Goal: Communication & Community: Answer question/provide support

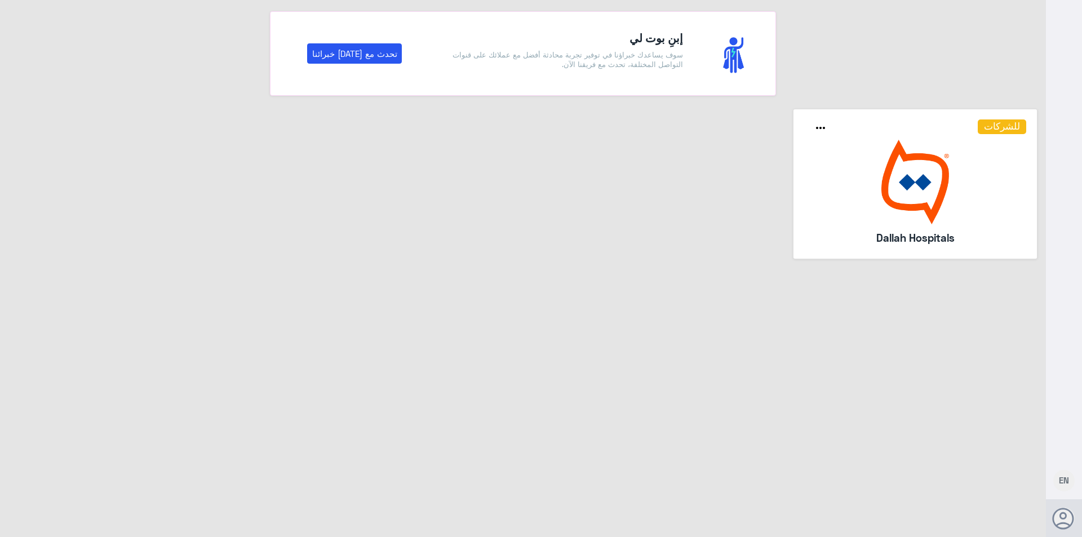
click at [980, 184] on img at bounding box center [915, 182] width 223 height 85
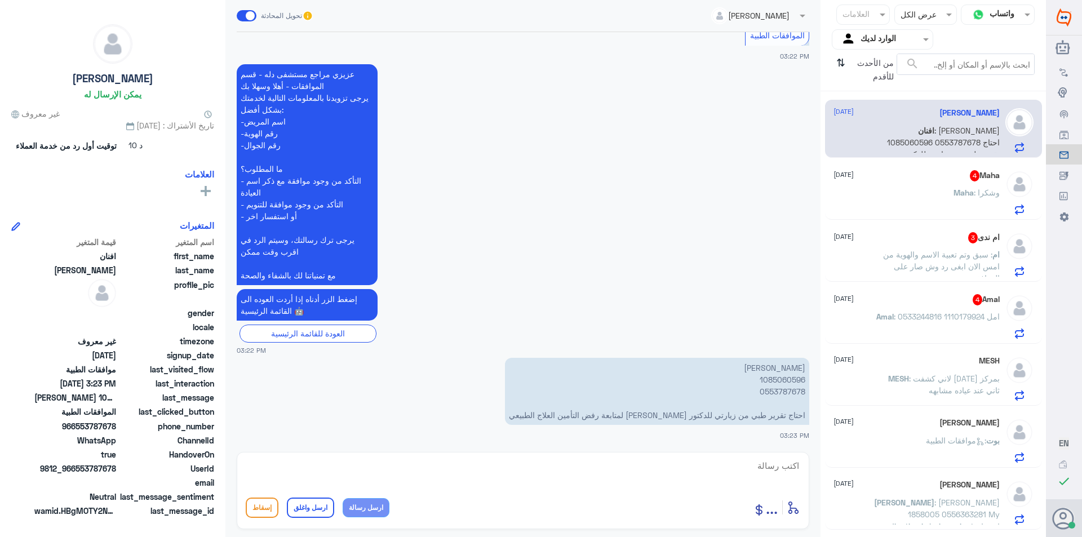
click at [785, 377] on p "[PERSON_NAME] 1085060596 0553787678 احتاج تقرير طبي من زيارتي للدكتور [PERSON_N…" at bounding box center [657, 391] width 304 height 67
copy p "1085060596"
click at [657, 463] on textarea at bounding box center [523, 472] width 555 height 28
click at [453, 468] on textarea at bounding box center [523, 472] width 555 height 28
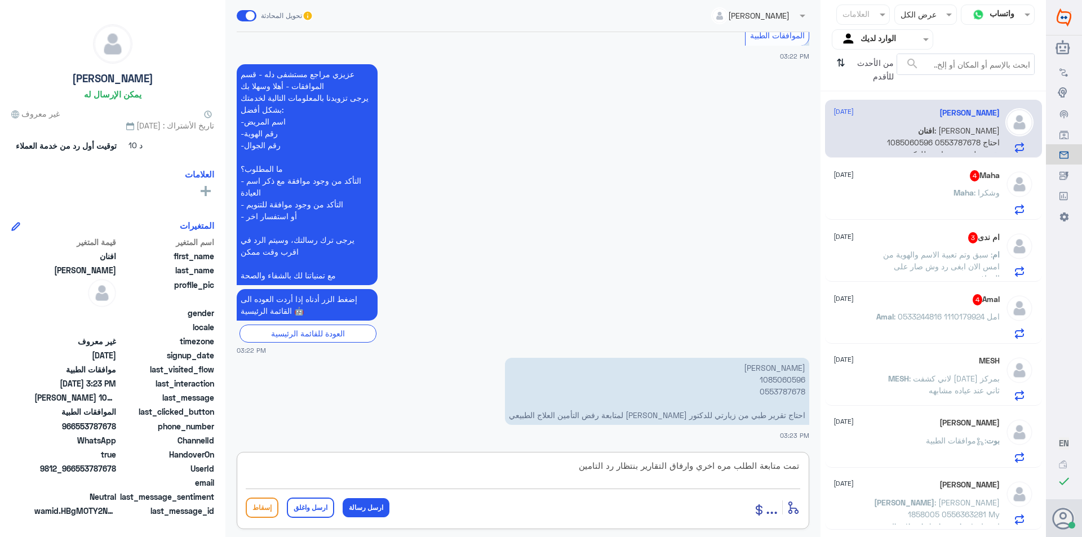
type textarea "تمت متابعة الطلب مره اخري وارفاق التقارير بنتظار رد التامين"
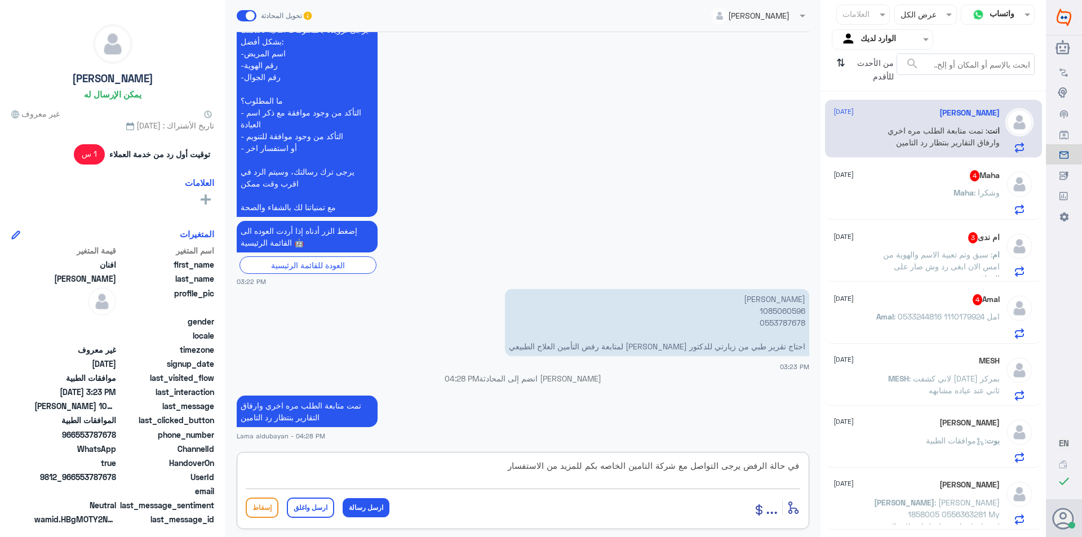
type textarea "في حالة الرفض يرجى التواصل مع شركة التامين الخاصه بكم للمزيد من الاستفسار"
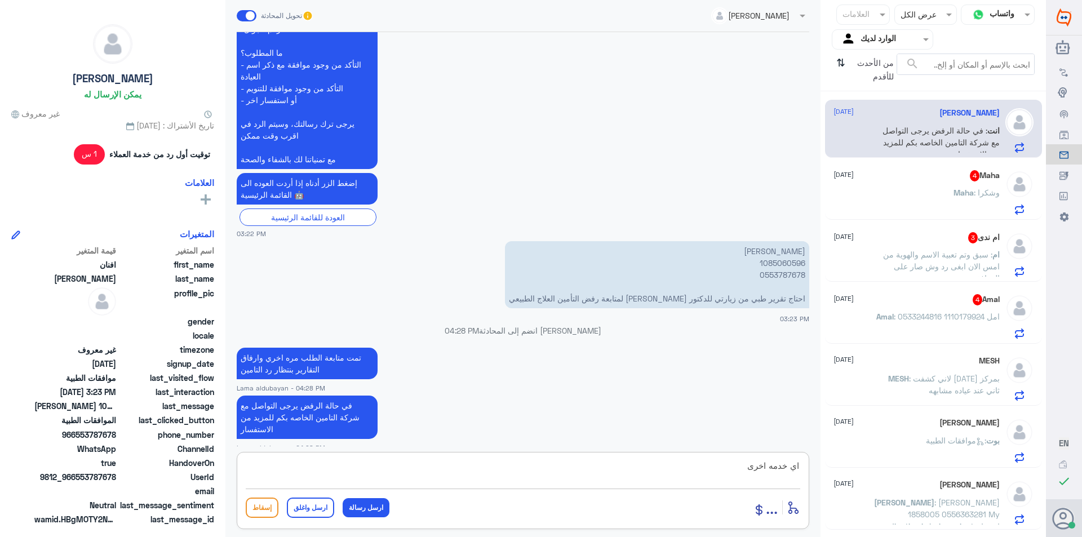
type textarea "اي خدمه اخرى"
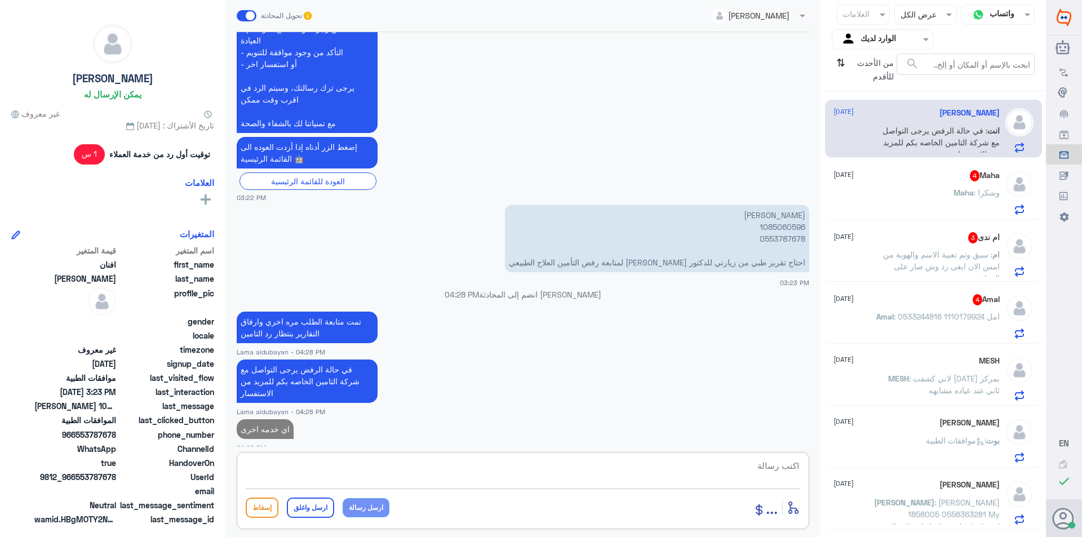
click at [976, 206] on p "Maha : وشكرا" at bounding box center [977, 201] width 46 height 28
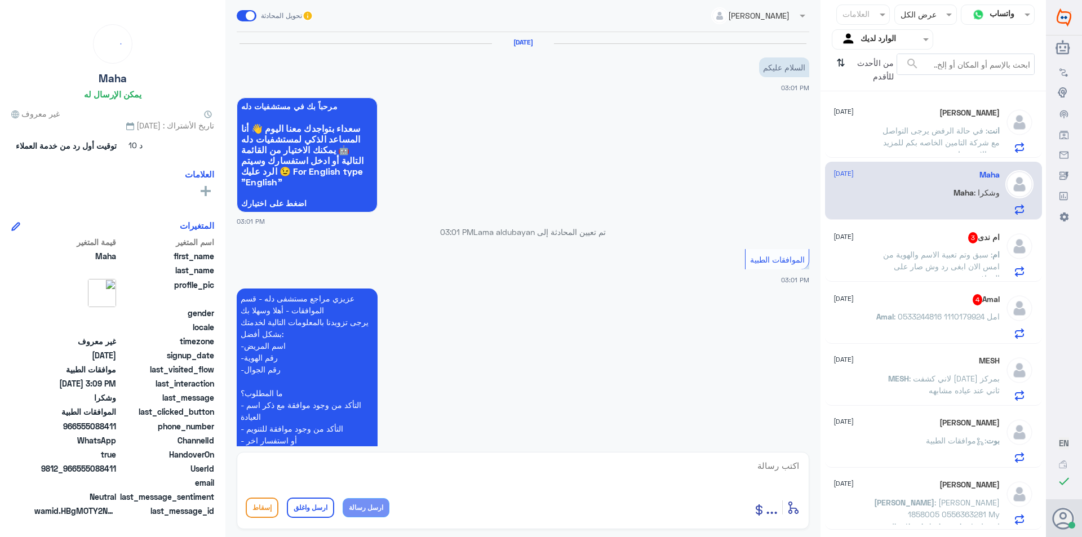
scroll to position [482, 0]
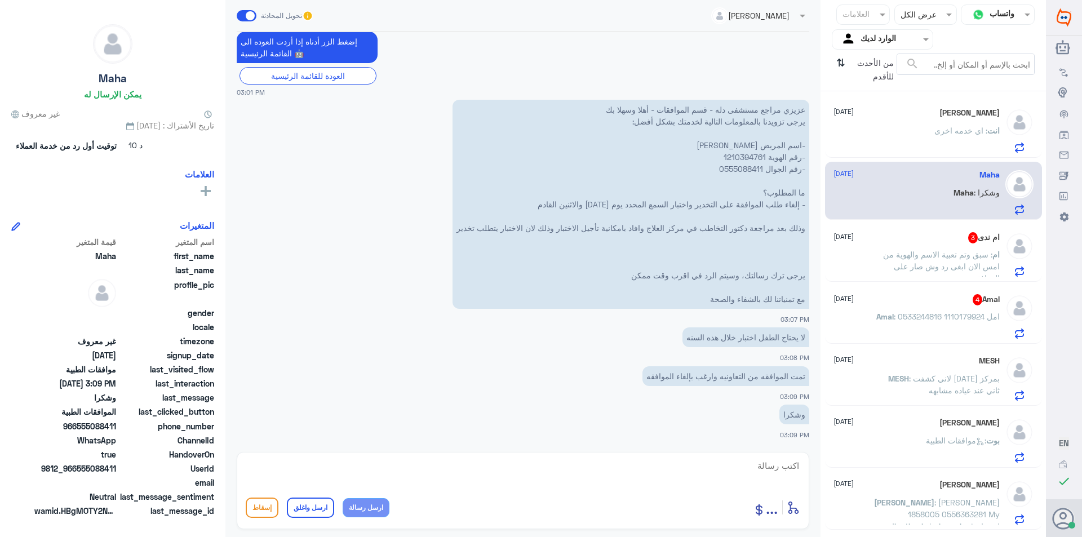
click at [741, 154] on p "عزيزي مراجع مستشفى دله - قسم الموافقات - أهلا وسهلا بك يرجى تزويدنا بالمعلومات …" at bounding box center [631, 204] width 357 height 209
copy p "1210394761"
click at [680, 467] on textarea at bounding box center [523, 472] width 555 height 28
type textarea "زوديني برقم الموافقه"
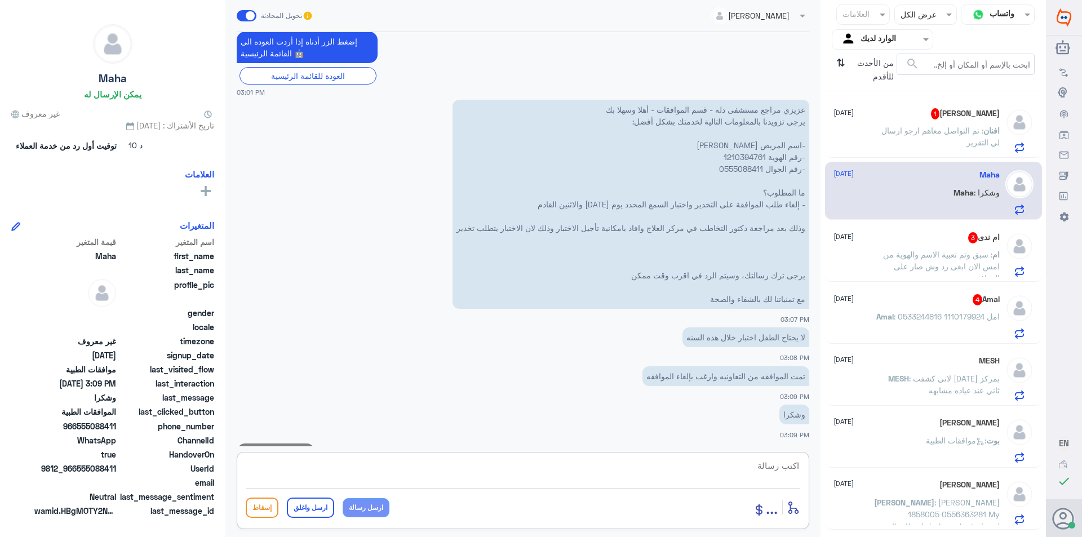
scroll to position [518, 0]
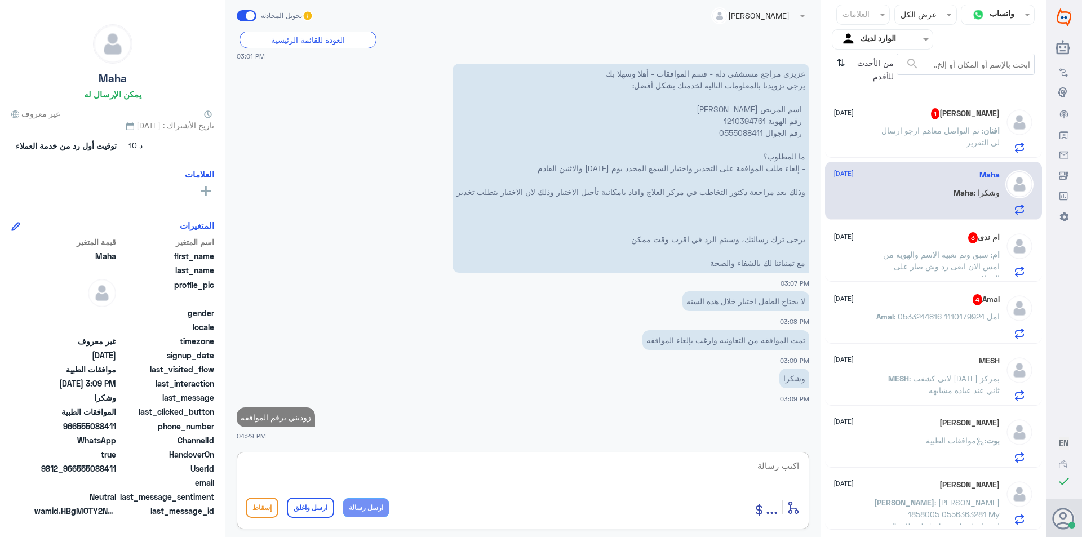
click at [882, 131] on span ": تم التواصل معاهم ارجو ارسال لي التقرير" at bounding box center [941, 136] width 118 height 21
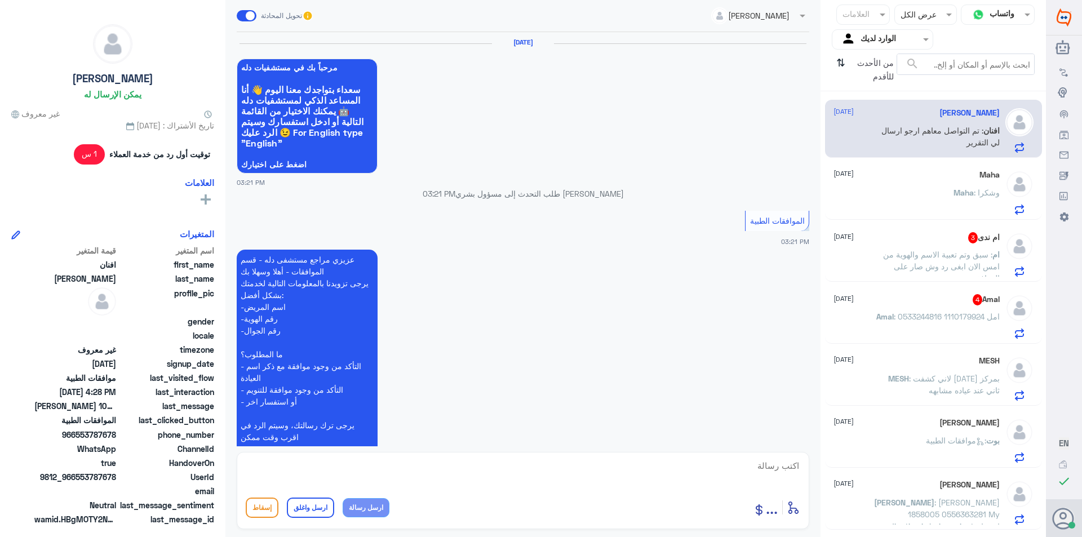
scroll to position [1009, 0]
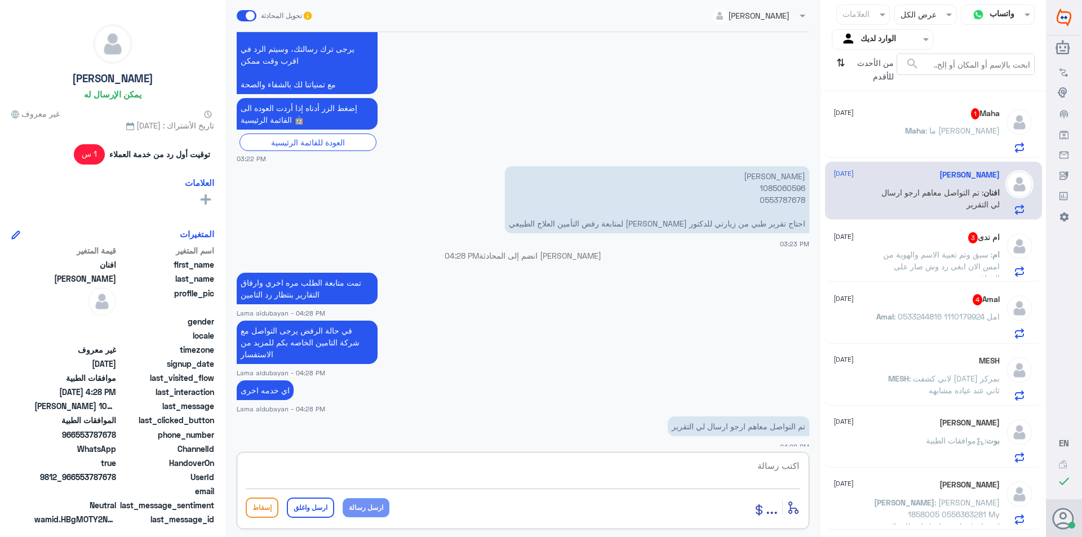
click at [491, 465] on textarea at bounding box center [523, 472] width 555 height 28
paste textarea "يرجى التواصل مع قسم التقارير عن طريق الاتصال بشكل مباشر على الرقم 966112994881"
type textarea "يرجى التواصل مع قسم التقارير عن طريق الاتصال بشكل مباشر على الرقم 966112994881"
drag, startPoint x: 361, startPoint y: 508, endPoint x: 375, endPoint y: 512, distance: 14.6
click at [362, 509] on button "ارسل رسالة" at bounding box center [366, 507] width 47 height 19
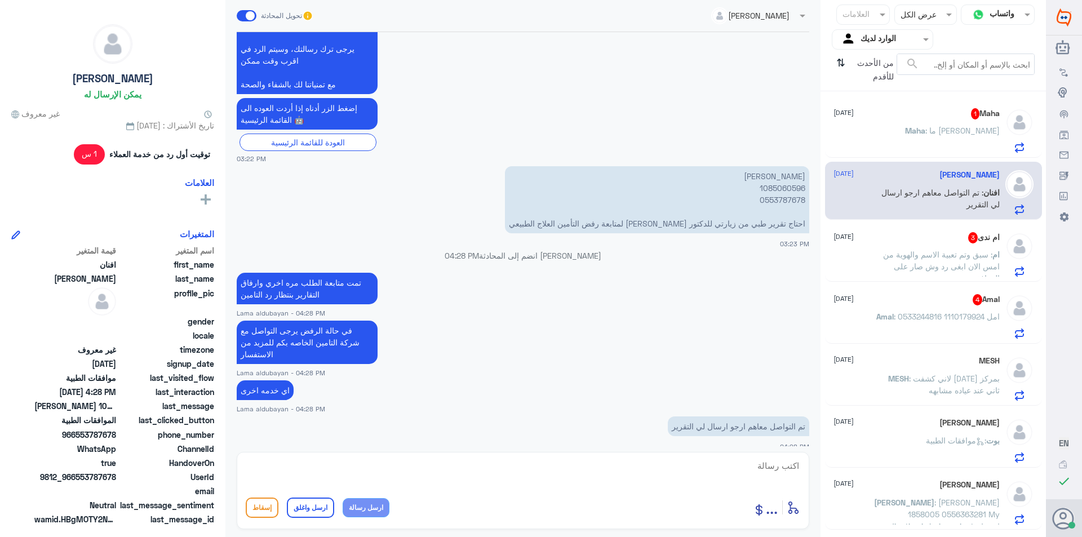
scroll to position [1068, 0]
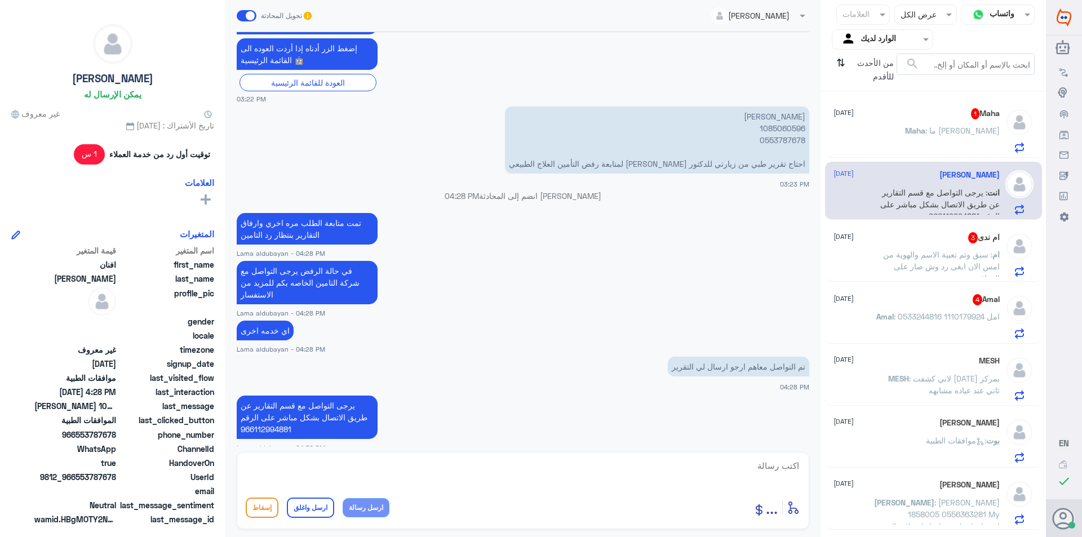
click at [343, 498] on button "ارسل رسالة" at bounding box center [366, 507] width 47 height 19
click at [452, 472] on textarea at bounding box center [523, 472] width 555 height 28
click at [951, 132] on span ": ما [PERSON_NAME]" at bounding box center [963, 131] width 74 height 10
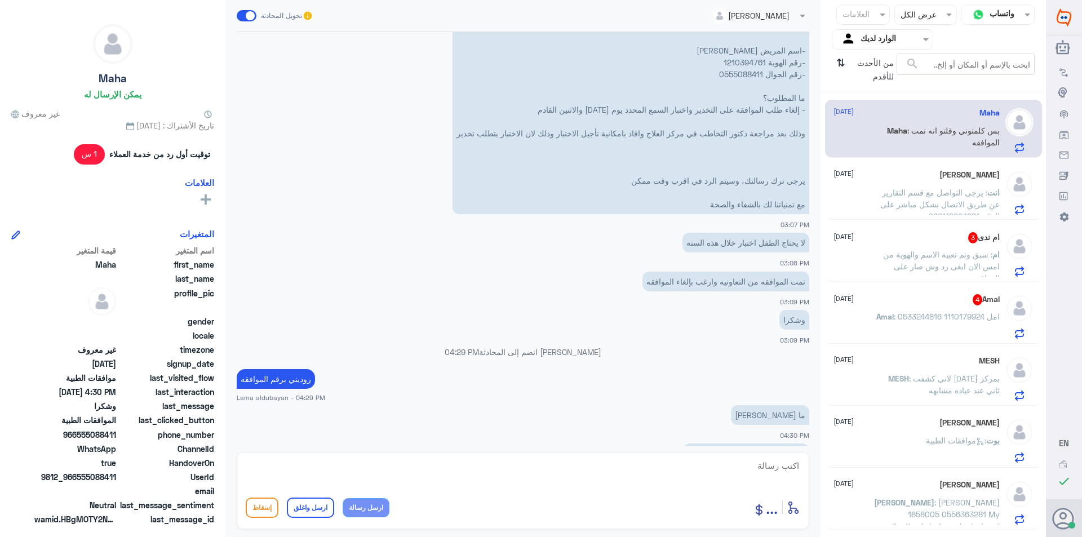
scroll to position [616, 0]
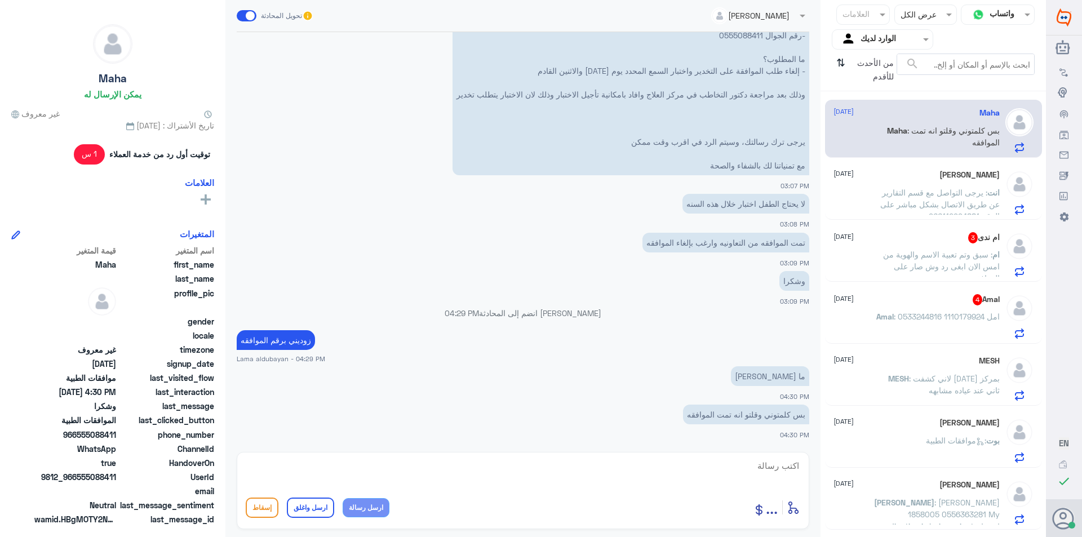
click at [716, 471] on textarea at bounding box center [523, 472] width 555 height 28
type textarea "هي تنويم معها"
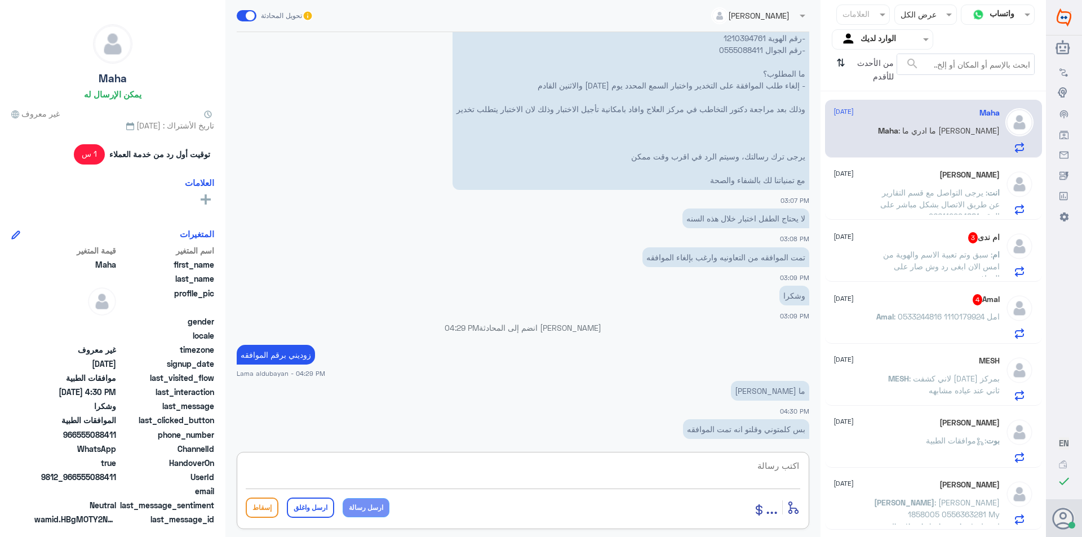
scroll to position [589, 0]
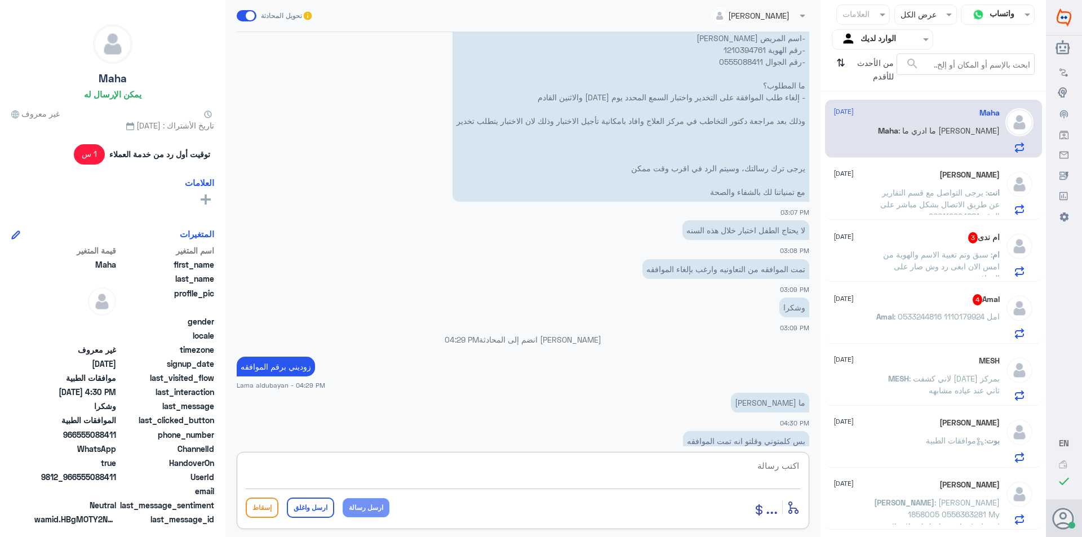
click at [766, 229] on p "لا يحتاج الطفل اختبار خلال هذه السنه" at bounding box center [746, 230] width 127 height 20
copy div "لا يحتاج الطفل اختبار خلال هذه السنه"
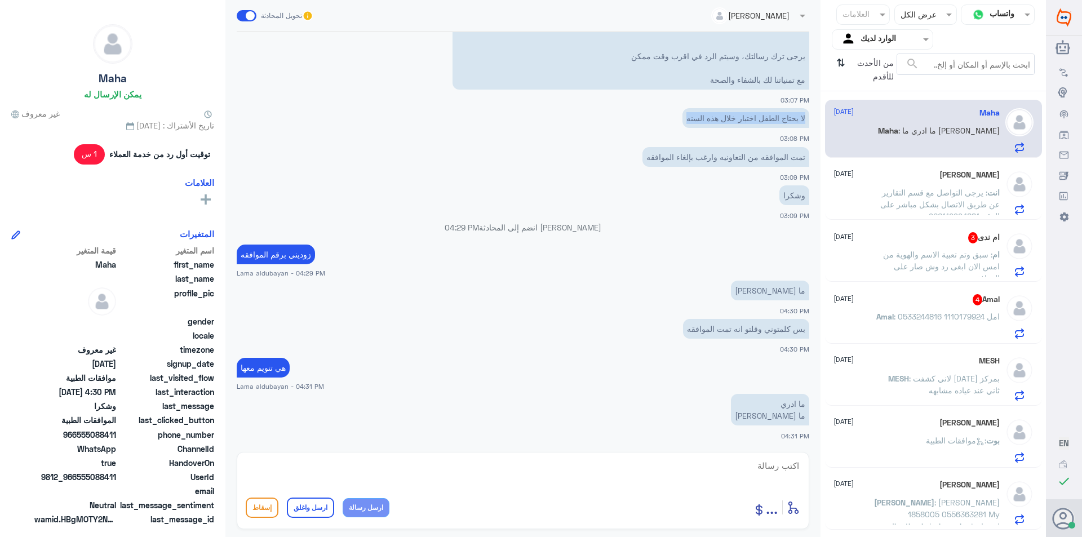
scroll to position [702, 0]
drag, startPoint x: 689, startPoint y: 473, endPoint x: 719, endPoint y: 465, distance: 31.1
click at [691, 474] on textarea at bounding box center [523, 472] width 555 height 28
type textarea "J"
type textarea "تمام لحظات من فضلك"
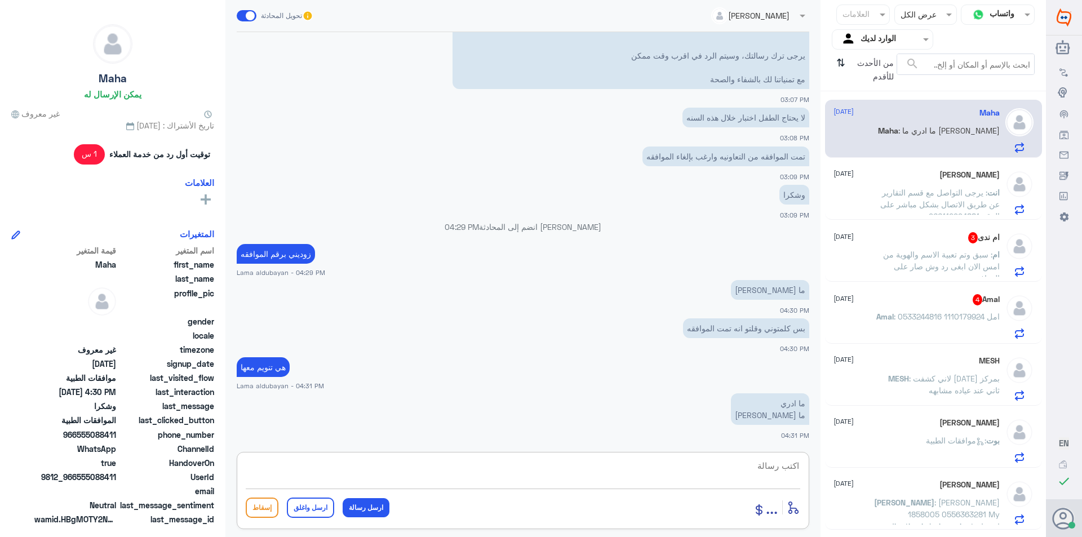
scroll to position [738, 0]
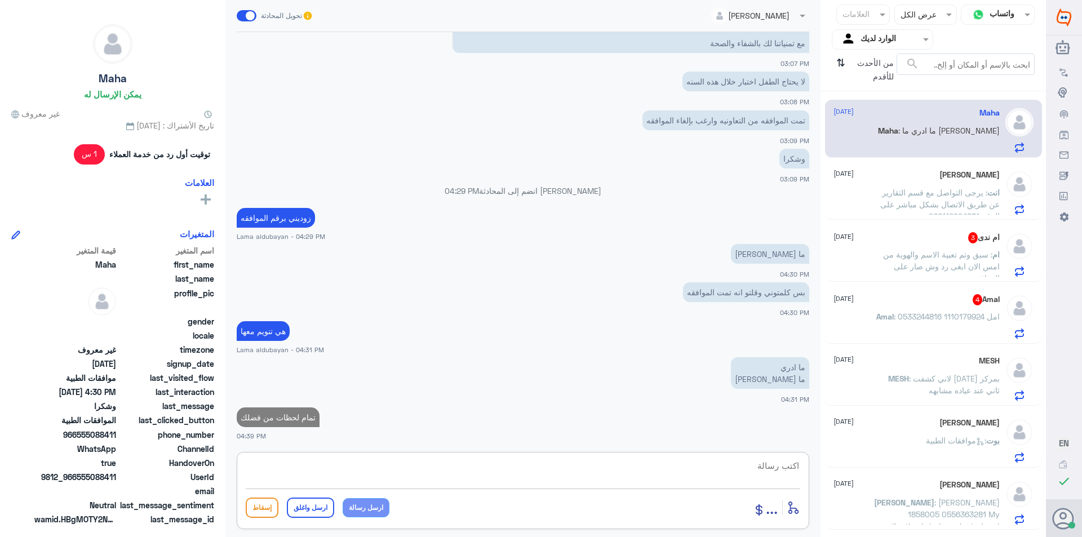
click at [963, 167] on div "[PERSON_NAME] [DATE] انت : يرجى التواصل مع قسم التقارير عن طريق الاتصال بشكل مب…" at bounding box center [933, 191] width 217 height 58
click at [957, 197] on span ": يرجى التواصل مع قسم التقارير عن طريق الاتصال بشكل مباشر على الرقم 966112994881" at bounding box center [941, 204] width 120 height 33
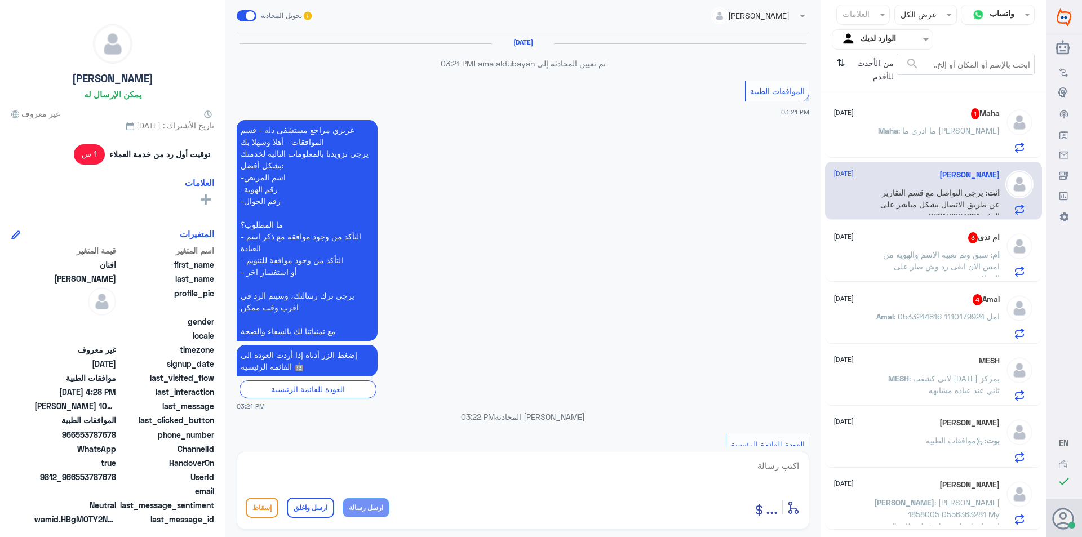
scroll to position [939, 0]
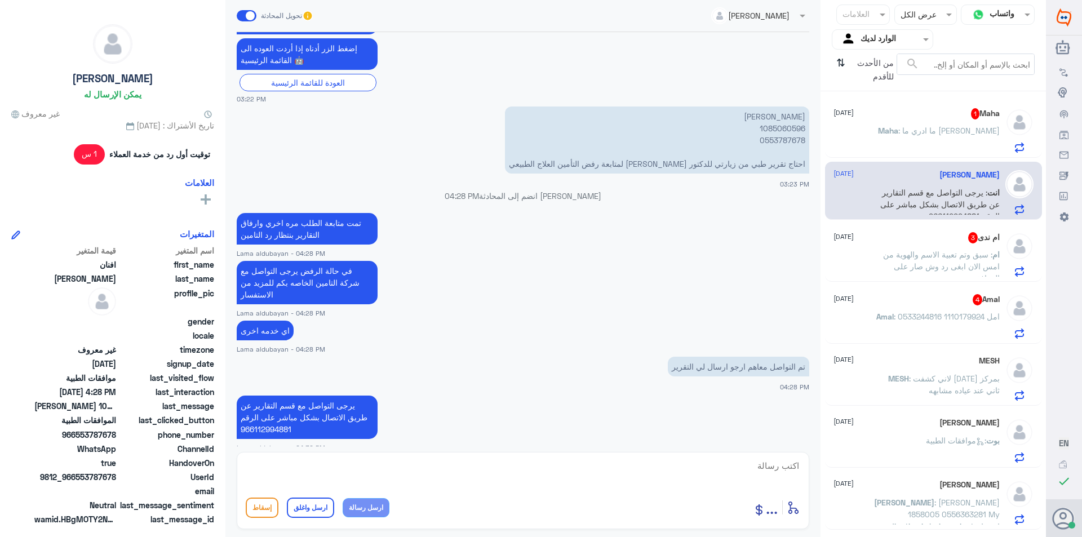
click at [671, 478] on textarea at bounding box center [523, 472] width 555 height 28
type textarea "اي خدمه اخرى"
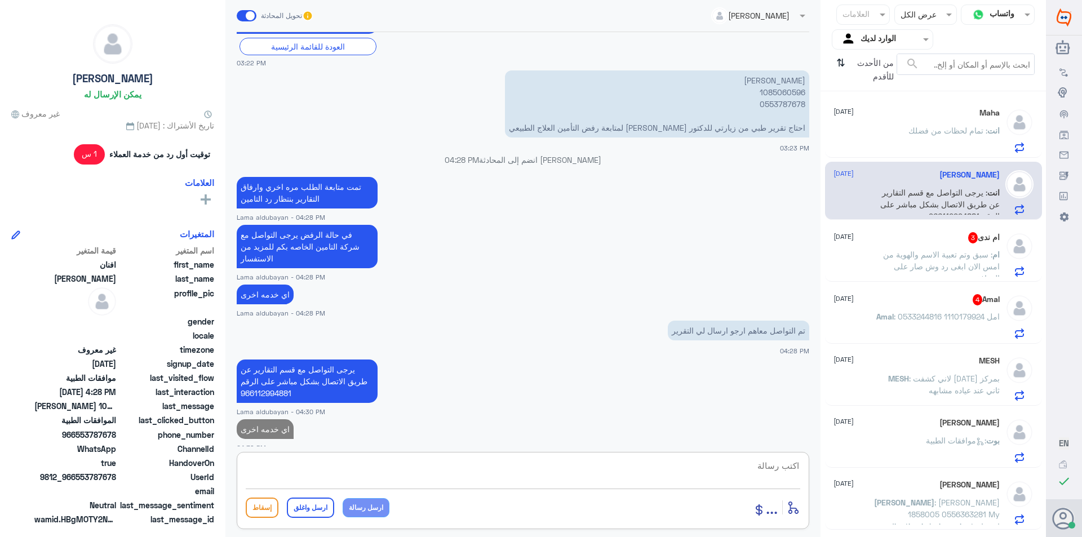
click at [931, 237] on div "ام ندى 3 [DATE]" at bounding box center [917, 237] width 166 height 11
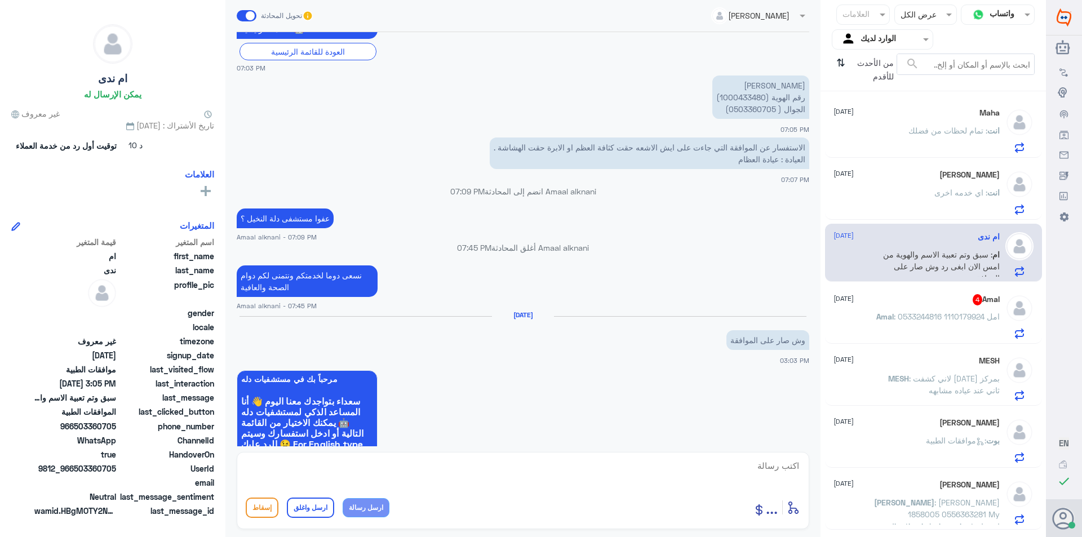
scroll to position [516, 0]
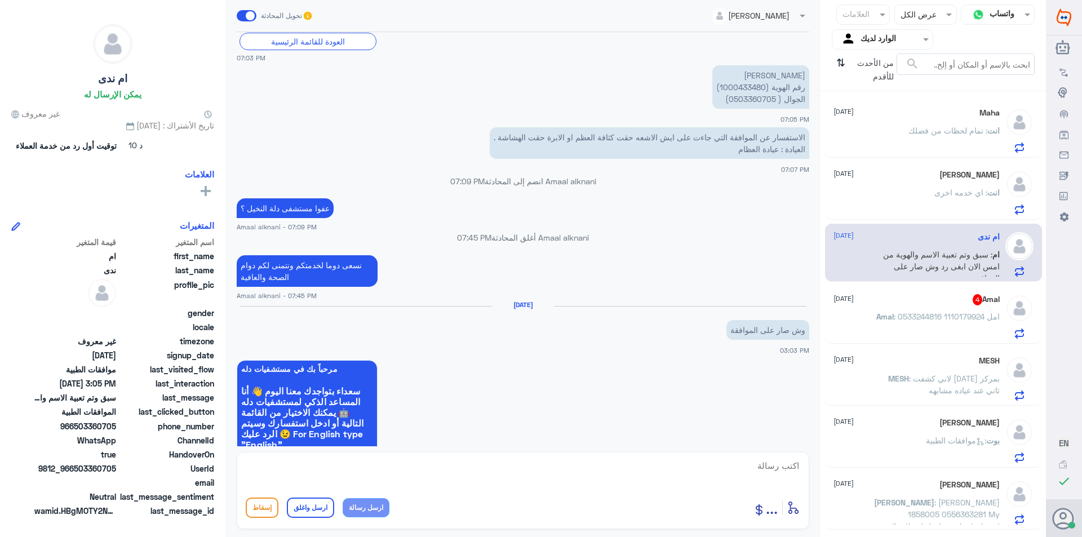
click at [741, 87] on p "[PERSON_NAME] رقم الهوية (1000433480) الجوال ( 0503360705)" at bounding box center [761, 86] width 97 height 43
copy p "1000433480"
click at [589, 478] on textarea at bounding box center [523, 472] width 555 height 28
type textarea "تمت المفقه على الابره"
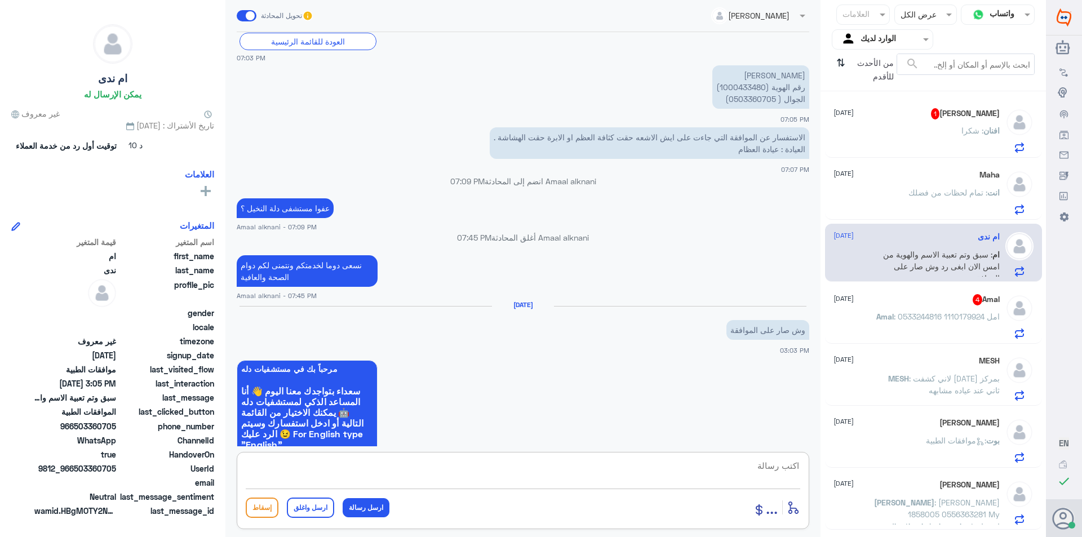
scroll to position [1003, 0]
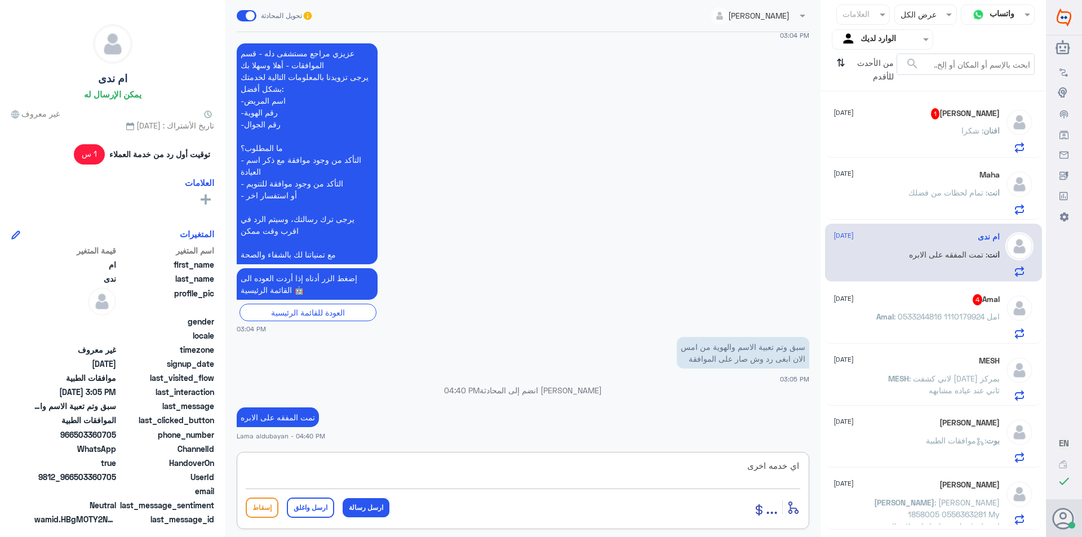
type textarea "اي خدمه اخرى ؟"
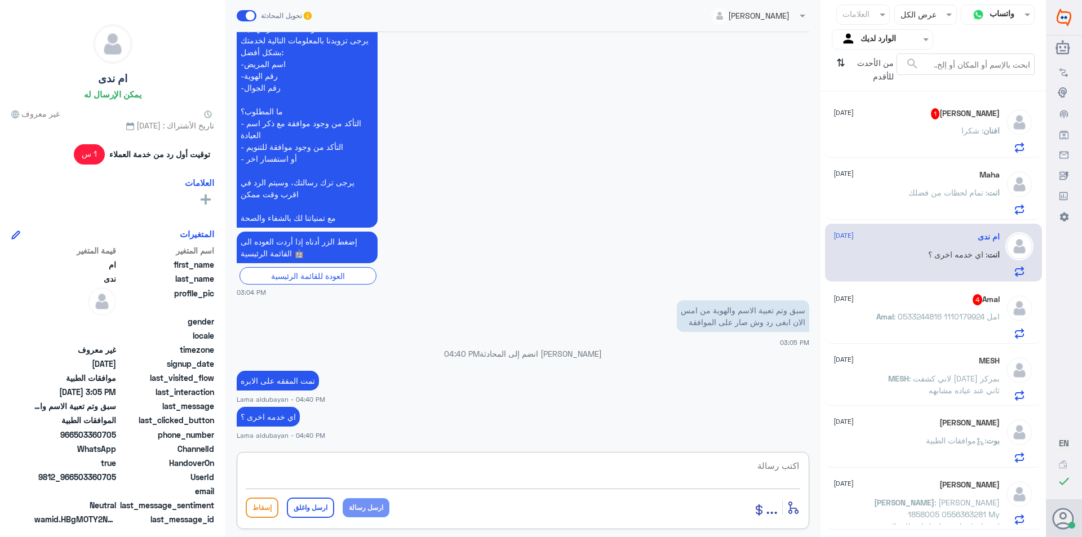
click at [962, 319] on span ": امل 1110179924 0533244816" at bounding box center [947, 317] width 106 height 10
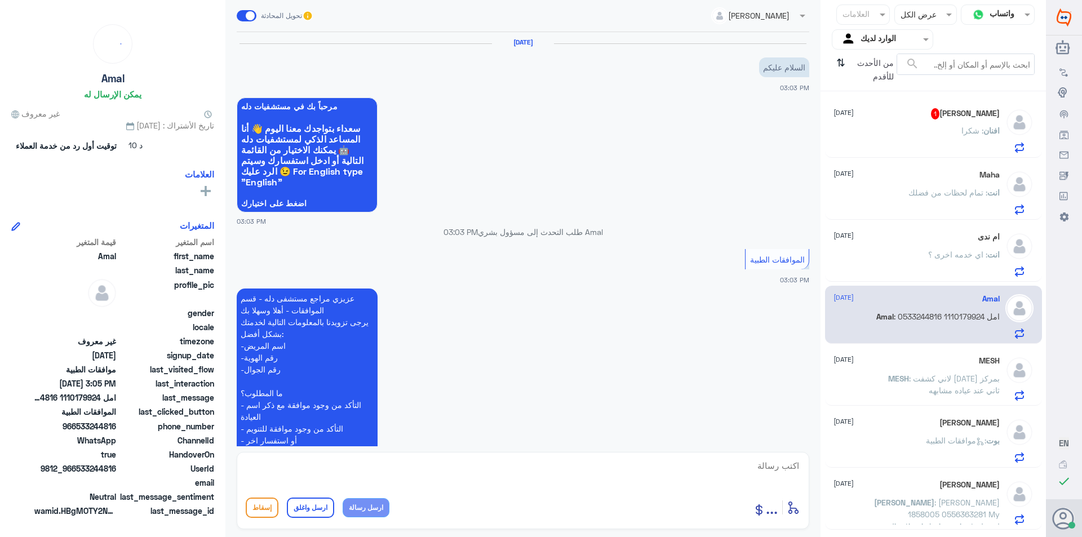
scroll to position [1003, 0]
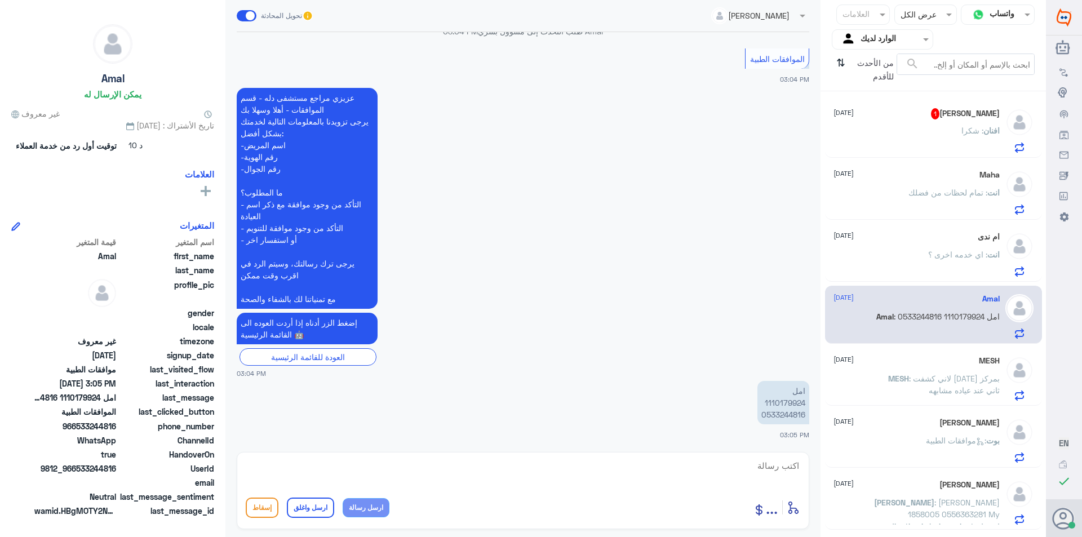
click at [951, 136] on div "افنان : شكرا" at bounding box center [917, 139] width 166 height 25
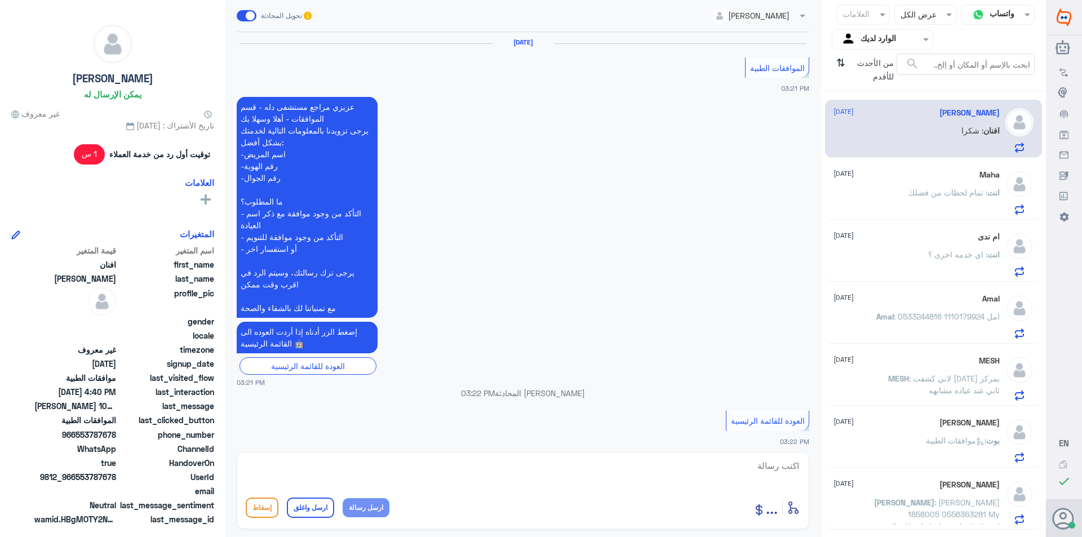
scroll to position [990, 0]
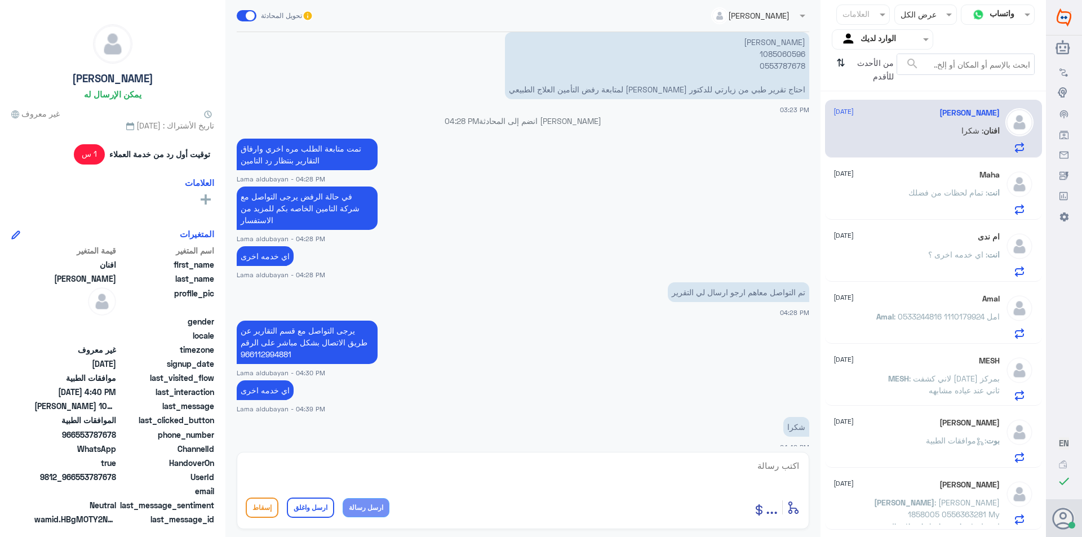
click at [547, 475] on textarea at bounding box center [523, 472] width 555 height 28
paste textarea "نشكر تواصلك مع مستشفيات دلة"
type textarea "نشكر تواصلك مع مستشفيات دلة"
click at [306, 505] on button "ارسل واغلق" at bounding box center [310, 508] width 47 height 20
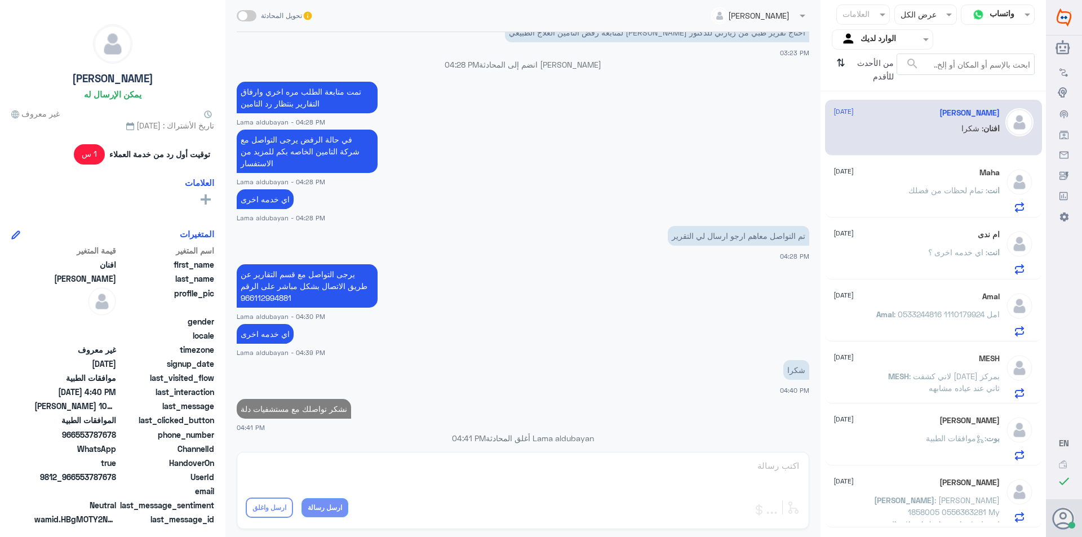
click at [967, 187] on span ": تمام لحظات من فضلك" at bounding box center [948, 190] width 79 height 10
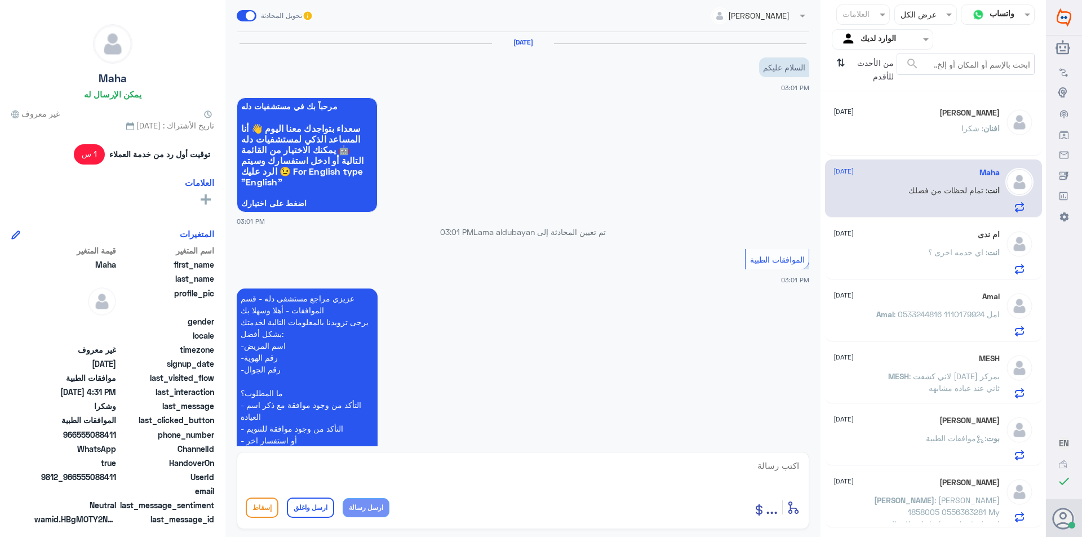
scroll to position [738, 0]
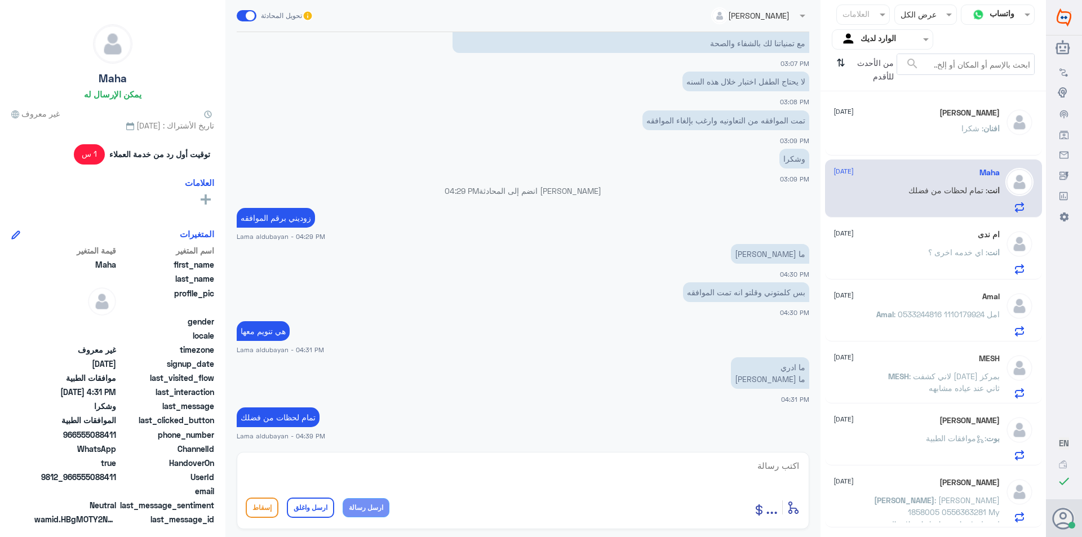
drag, startPoint x: 960, startPoint y: 251, endPoint x: 969, endPoint y: 269, distance: 19.7
click at [962, 258] on p "انت : اي خدمه اخرى ؟" at bounding box center [965, 260] width 72 height 28
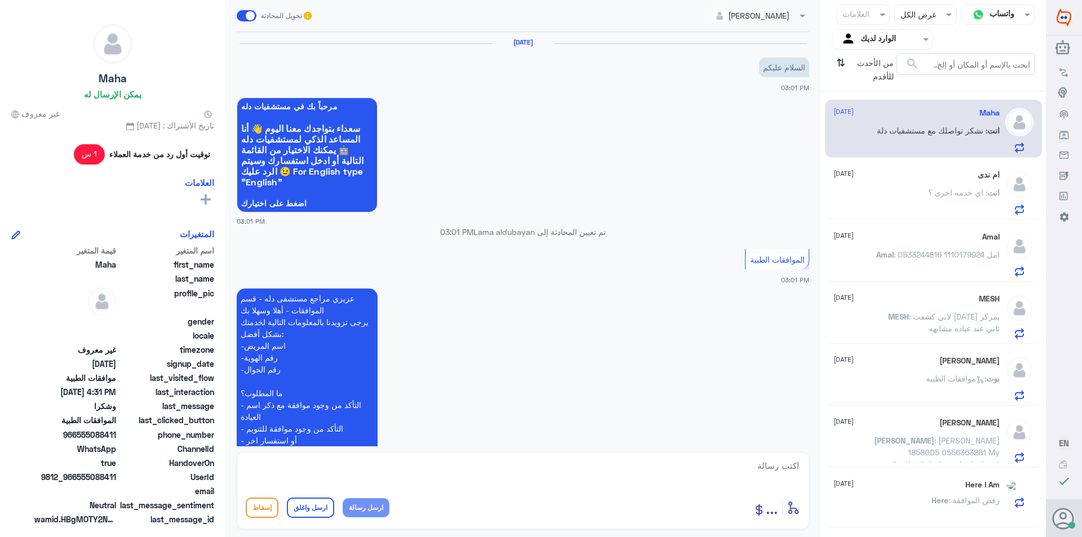
scroll to position [738, 0]
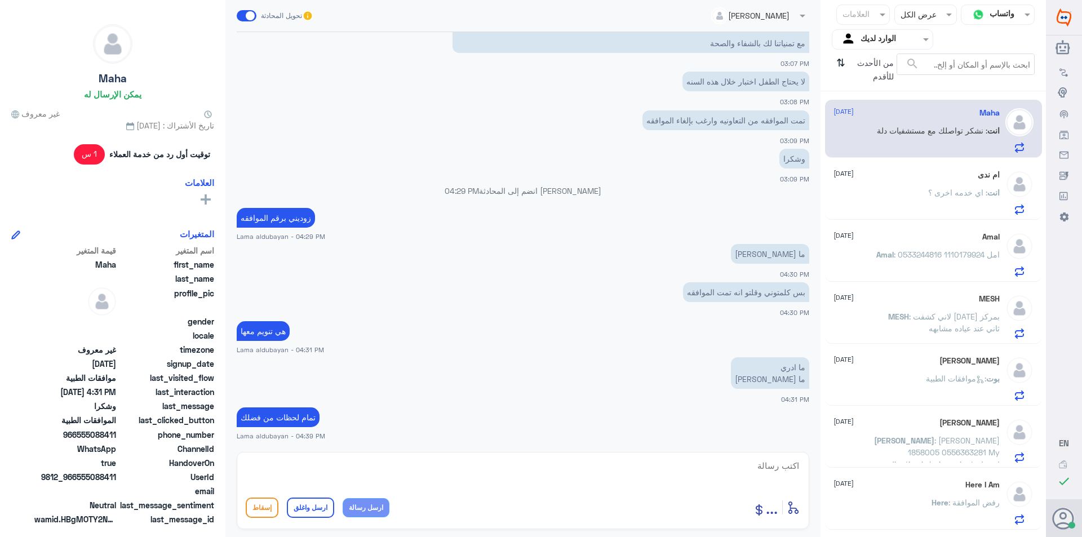
click at [960, 314] on span ": لاني كشفت [DATE] بمركز ثاني عند عياده مشابهه" at bounding box center [954, 322] width 91 height 21
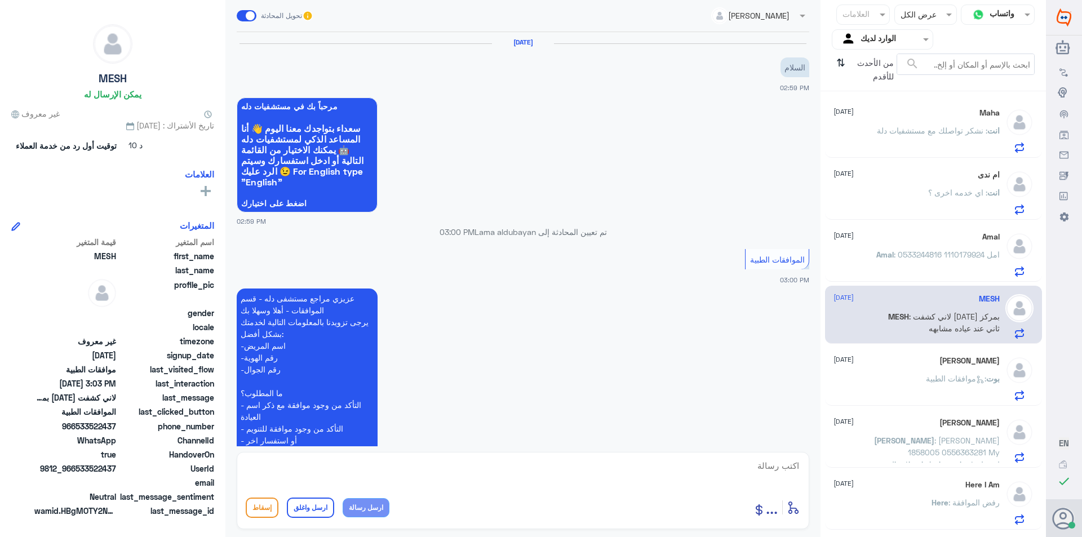
scroll to position [254, 0]
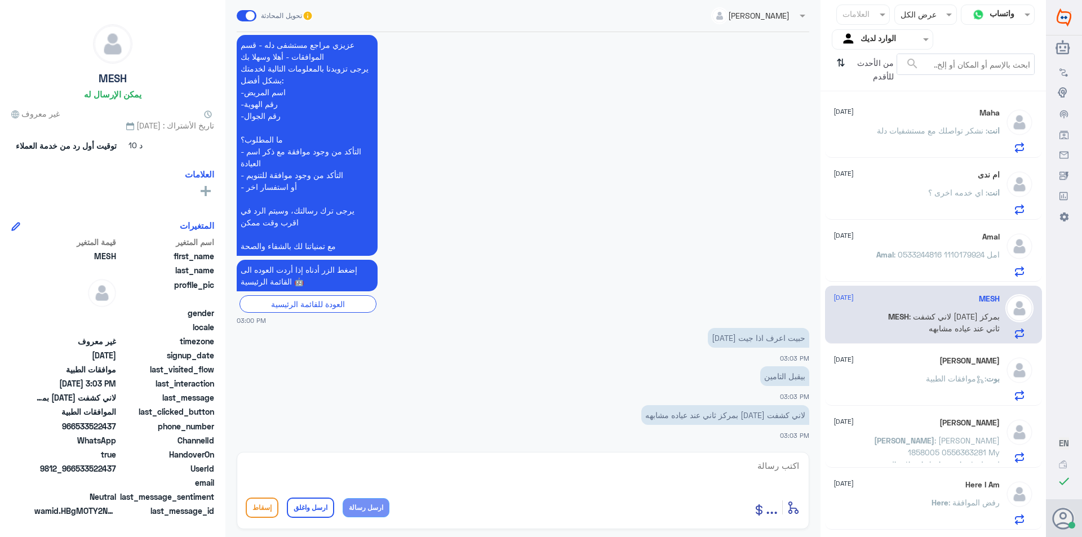
click at [921, 269] on p "Amal : امل 1110179924 0533244816" at bounding box center [938, 263] width 123 height 28
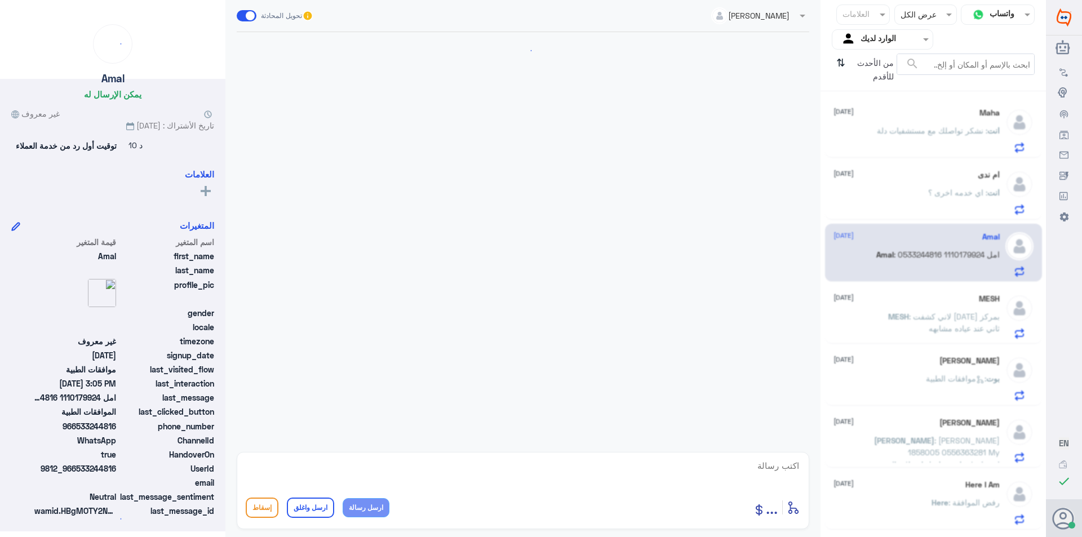
scroll to position [1003, 0]
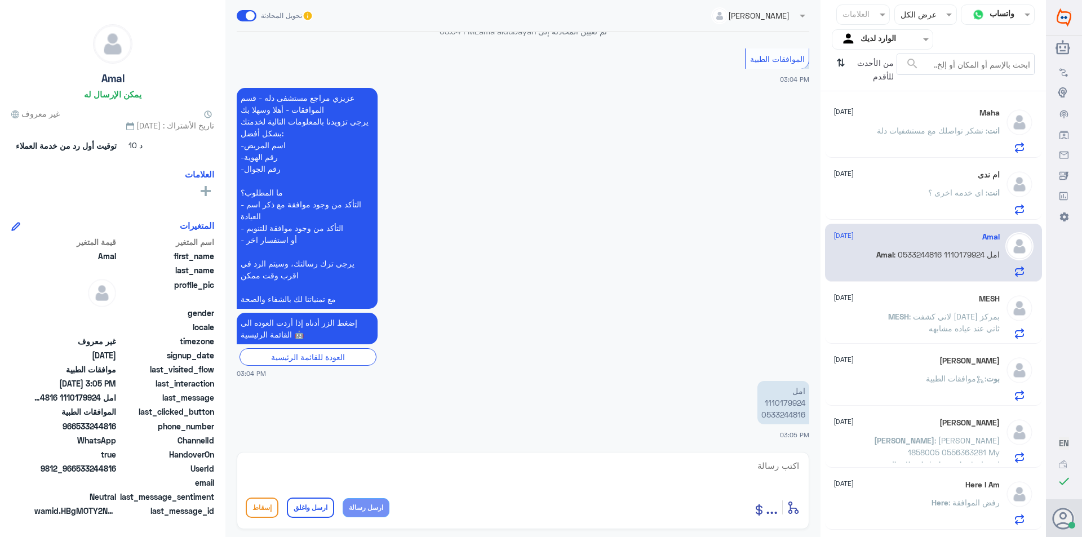
click at [780, 403] on p "امل 1110179924 0533244816" at bounding box center [784, 402] width 52 height 43
copy p "1110179924"
click at [395, 470] on textarea at bounding box center [523, 472] width 555 height 28
type textarea "تفضلي كيف"
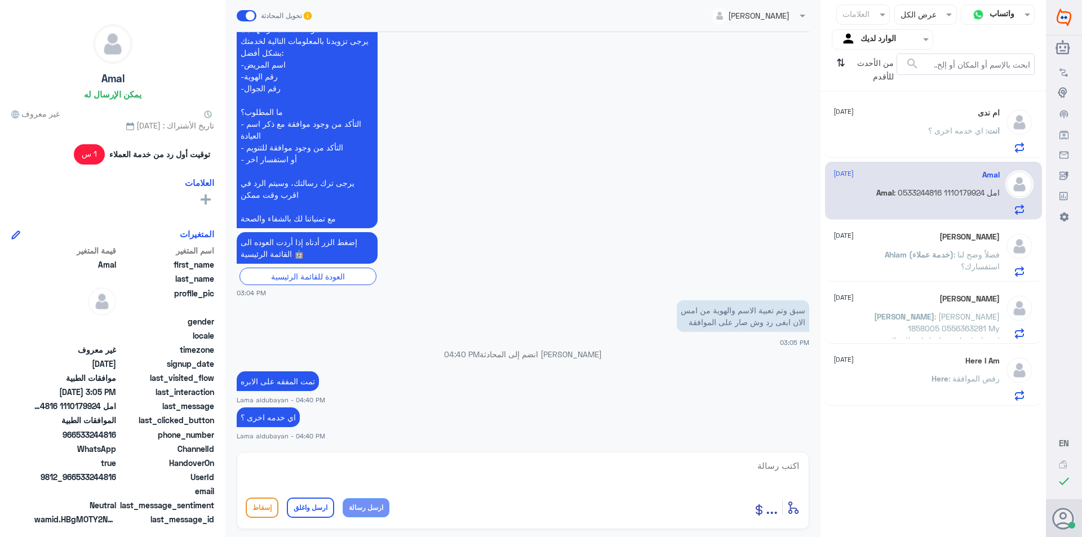
scroll to position [892, 0]
click at [932, 253] on span "Ahlam (خدمة عملاء)" at bounding box center [919, 255] width 69 height 10
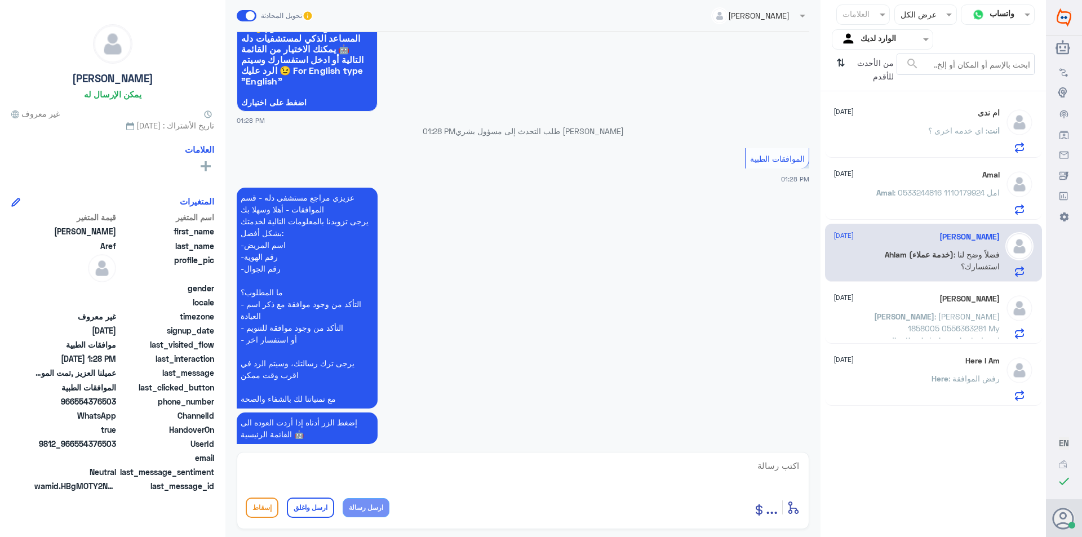
scroll to position [1181, 0]
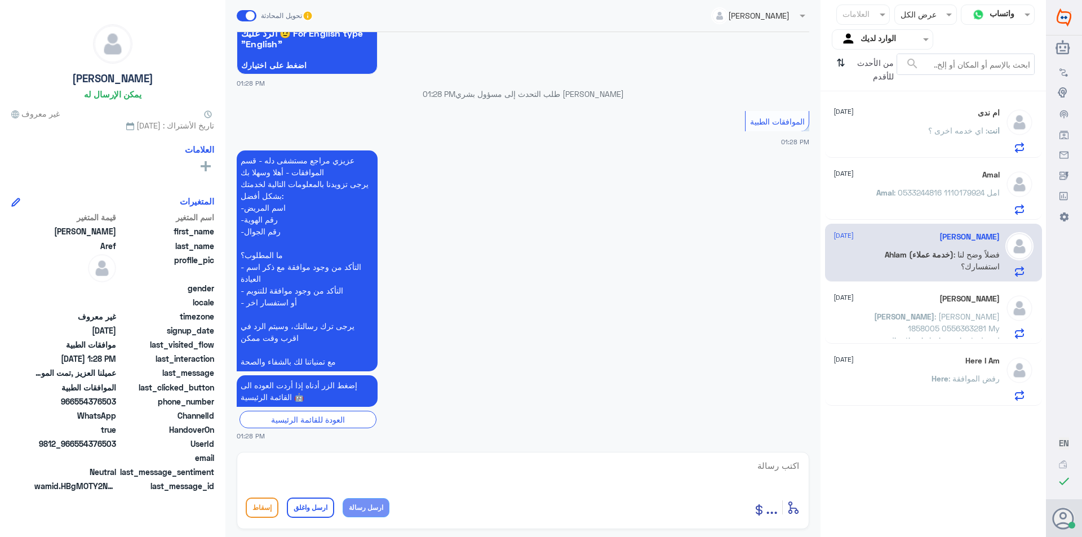
click at [491, 461] on textarea at bounding box center [523, 472] width 555 height 28
paste textarea "( 0112995140 , 0546022896 )"
type textarea "( 0112995140 , 0546022896 ) يرجى التواصل مع دله نمار لمساعدتك بشكل اسرع"
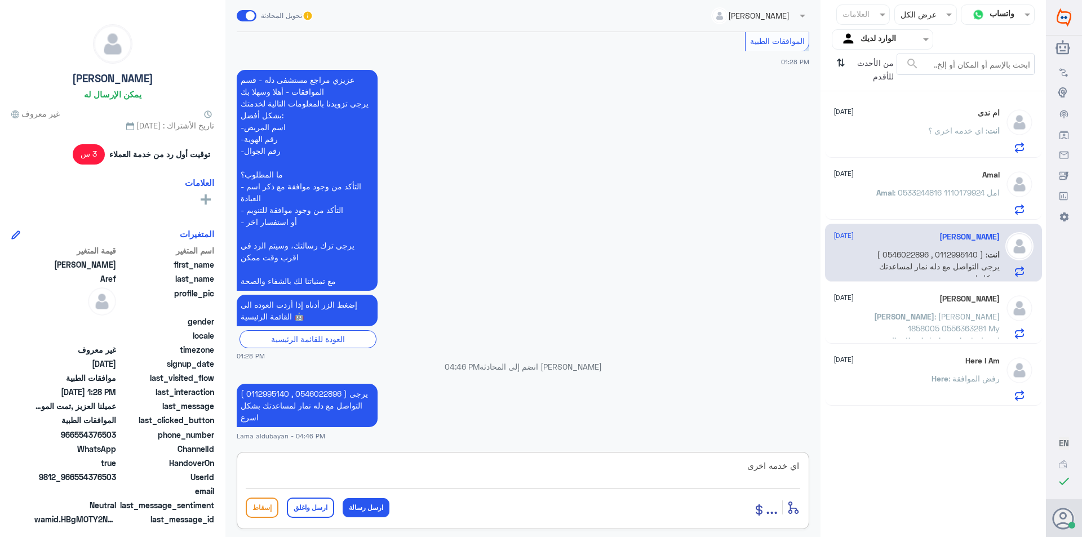
type textarea "اي خدمه اخرى"
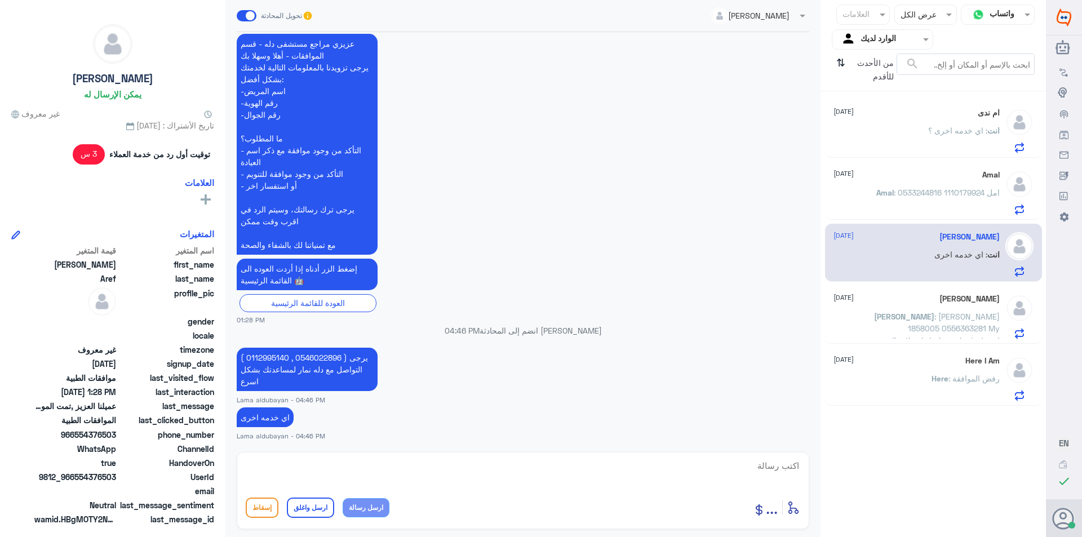
click at [898, 328] on p "[PERSON_NAME] : [PERSON_NAME] 1858005 0556363281 My medication is being rejecte…" at bounding box center [936, 325] width 127 height 28
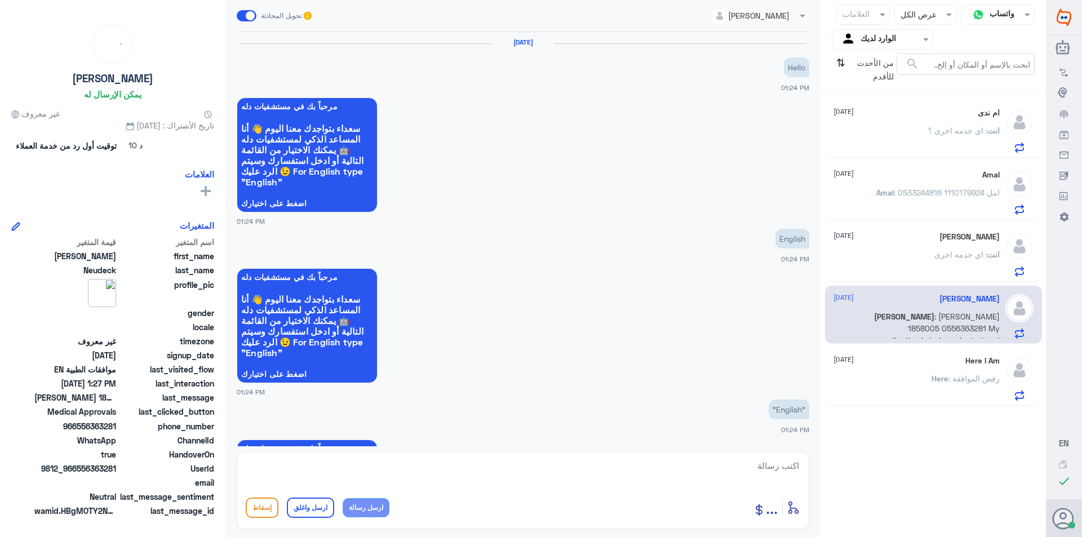
scroll to position [861, 0]
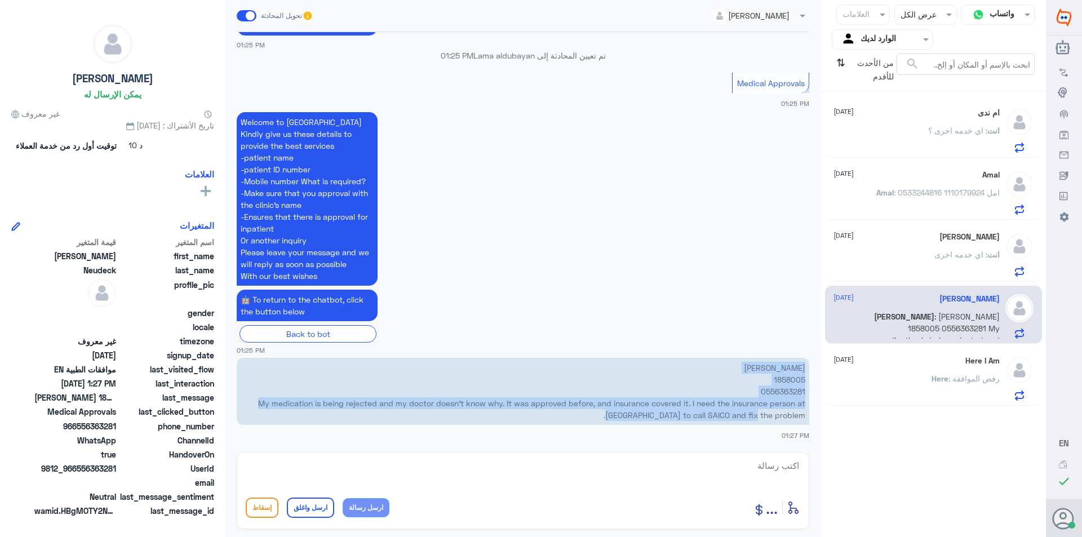
drag, startPoint x: 723, startPoint y: 368, endPoint x: 799, endPoint y: 415, distance: 89.6
click at [799, 415] on p "[PERSON_NAME] 1858005 0556363281 My medication is being rejected and my doctor …" at bounding box center [523, 391] width 573 height 67
copy p "[PERSON_NAME] 1858005 0556363281 My medication is being rejected and my doctor …"
click at [635, 379] on p "[PERSON_NAME] 1858005 0556363281 My medication is being rejected and my doctor …" at bounding box center [523, 391] width 573 height 67
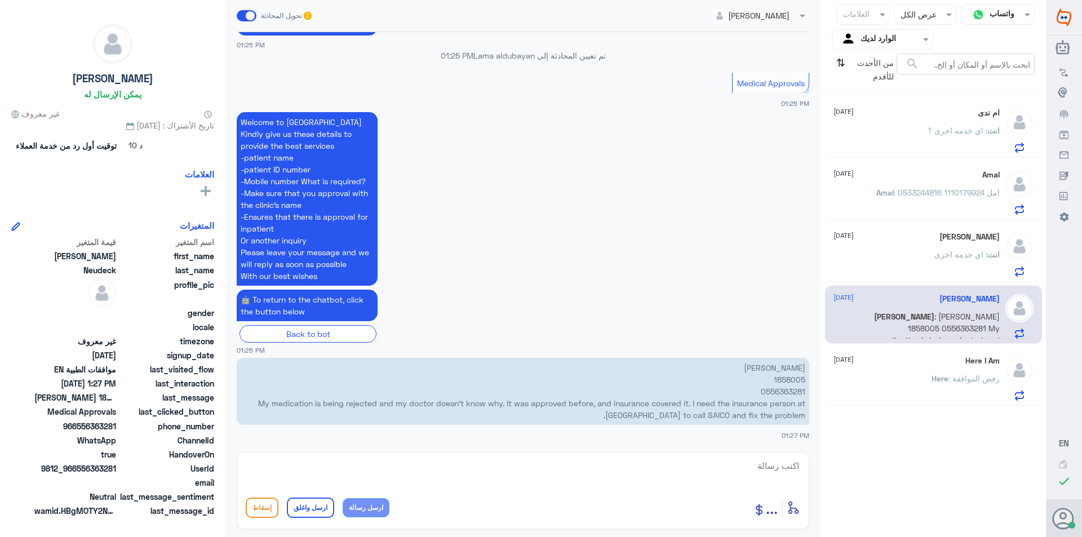
click at [780, 378] on p "[PERSON_NAME] 1858005 0556363281 My medication is being rejected and my doctor …" at bounding box center [523, 391] width 573 height 67
copy p "1858005"
click at [784, 395] on p "[PERSON_NAME] 1858005 0556363281 My medication is being rejected and my doctor …" at bounding box center [523, 391] width 573 height 67
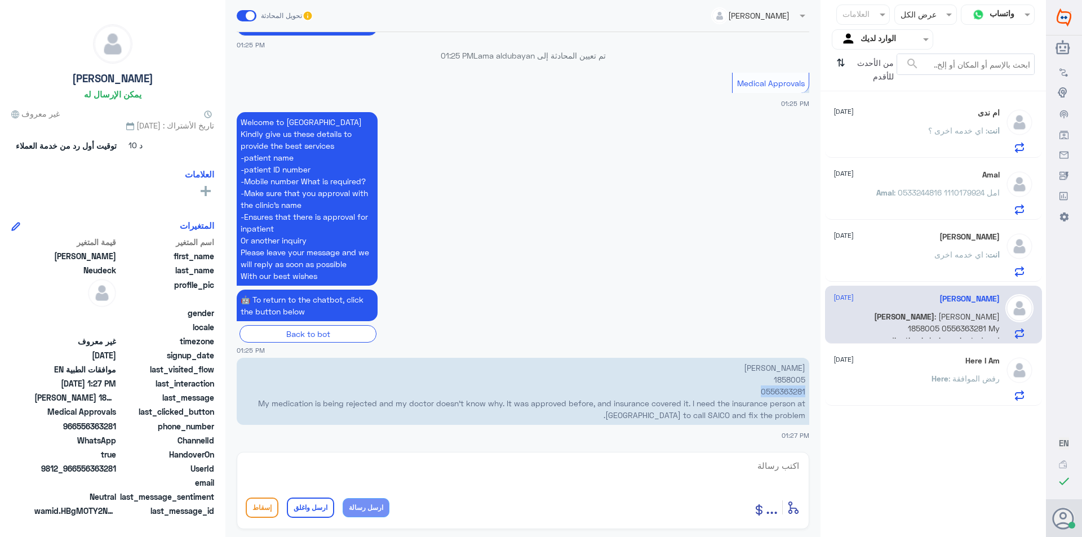
copy p "0556363281"
click at [526, 482] on textarea at bounding box center [523, 472] width 555 height 28
paste textarea "Is the approval in the Dallah Al Nakheel branch?"
drag, startPoint x: 767, startPoint y: 468, endPoint x: 794, endPoint y: 468, distance: 27.1
click at [794, 468] on textarea "Is the approval in the Dallah Al Nakheel branch?" at bounding box center [523, 472] width 555 height 28
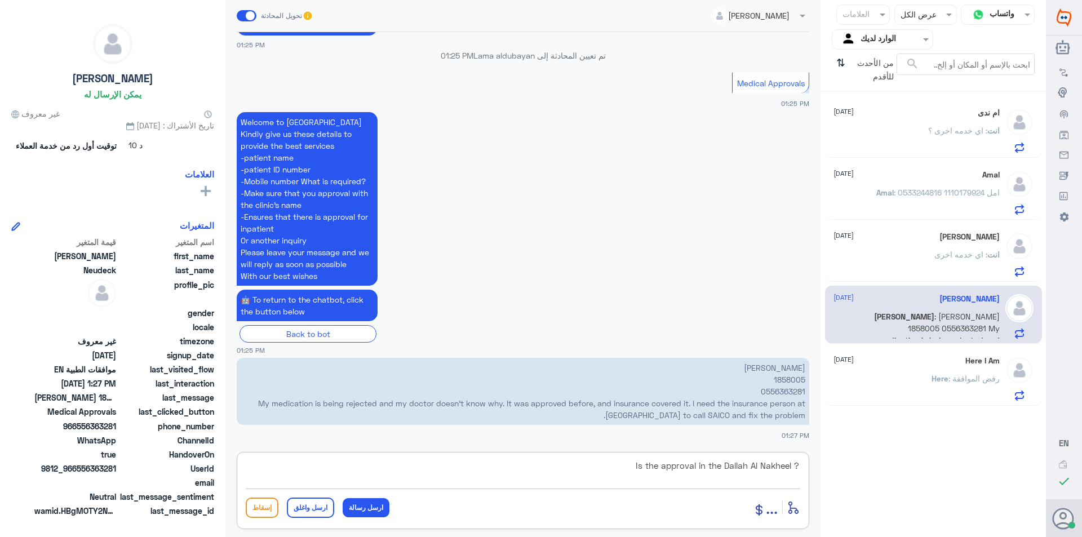
click at [746, 467] on textarea "Is the approval in the Dallah Al Nakheel ?" at bounding box center [523, 472] width 555 height 28
paste textarea "Hospital"
click at [713, 466] on textarea "Is the approval in the DallahHospital [GEOGRAPHIC_DATA] ?" at bounding box center [523, 472] width 555 height 28
type textarea "Is the approval in the [GEOGRAPHIC_DATA] [GEOGRAPHIC_DATA] ?"
click at [356, 505] on button "ارسل رسالة" at bounding box center [366, 507] width 47 height 19
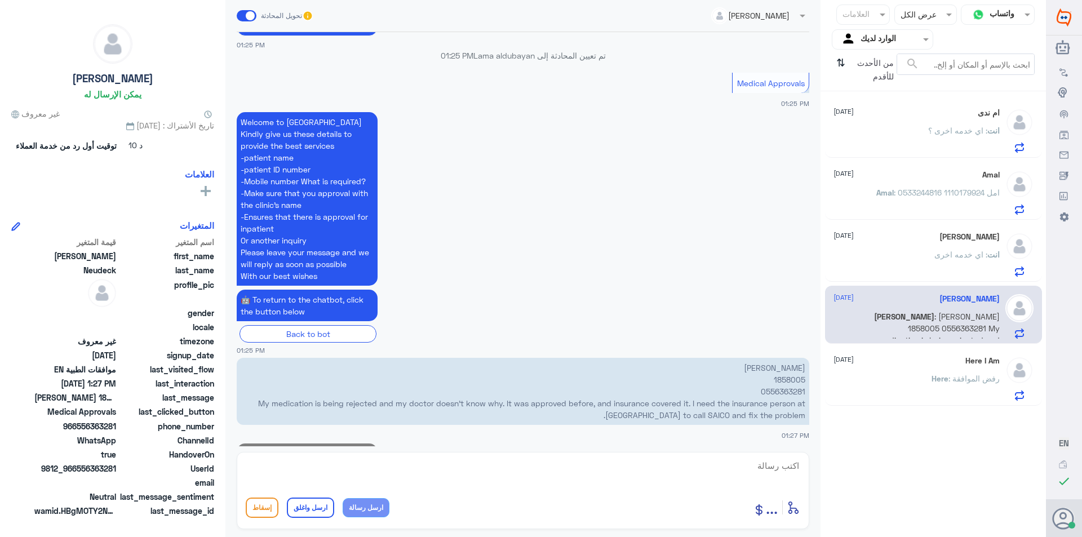
scroll to position [910, 0]
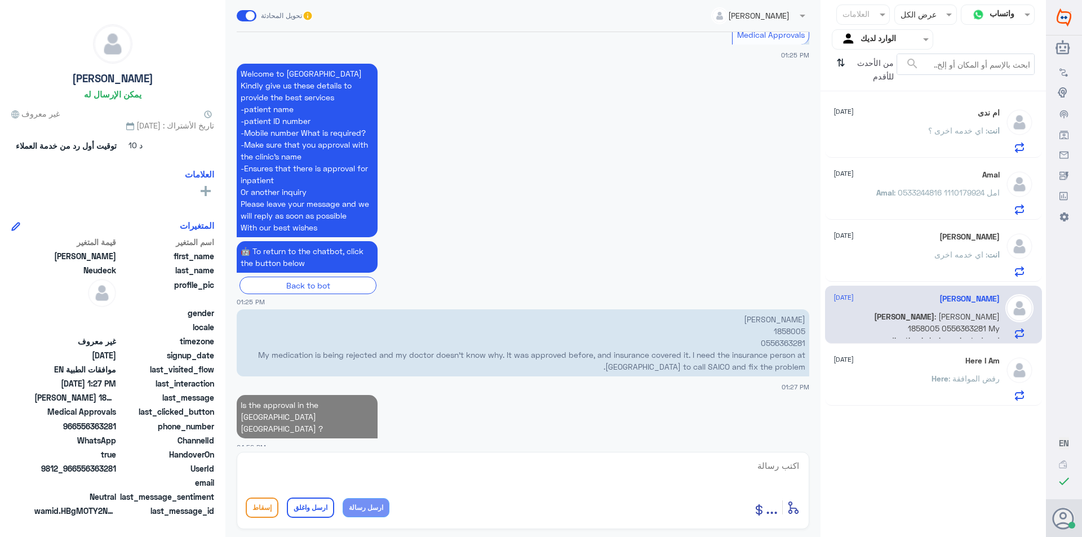
click at [929, 363] on div "Here I Am [DATE]" at bounding box center [917, 361] width 166 height 10
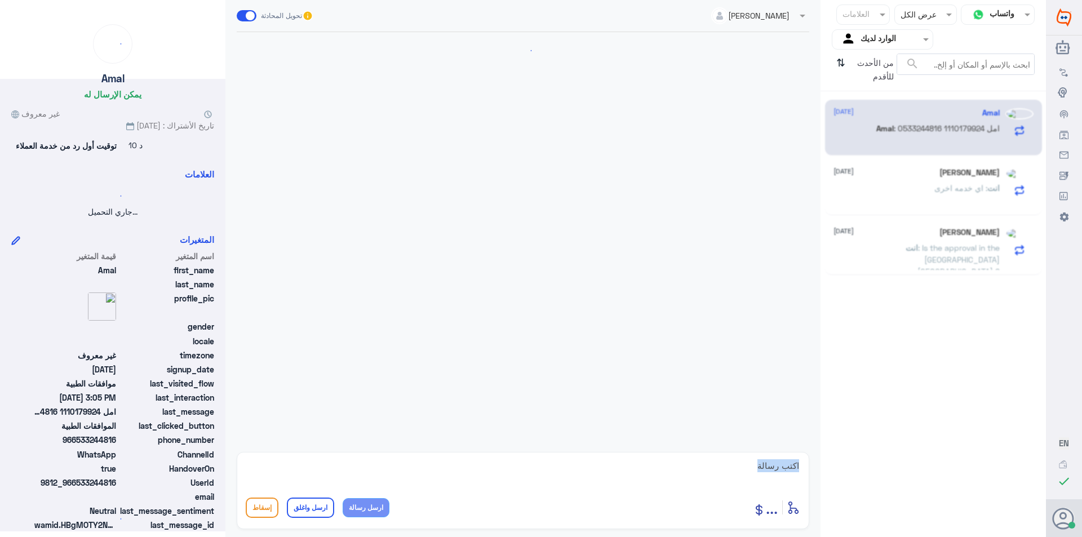
click at [798, 362] on div at bounding box center [523, 239] width 584 height 414
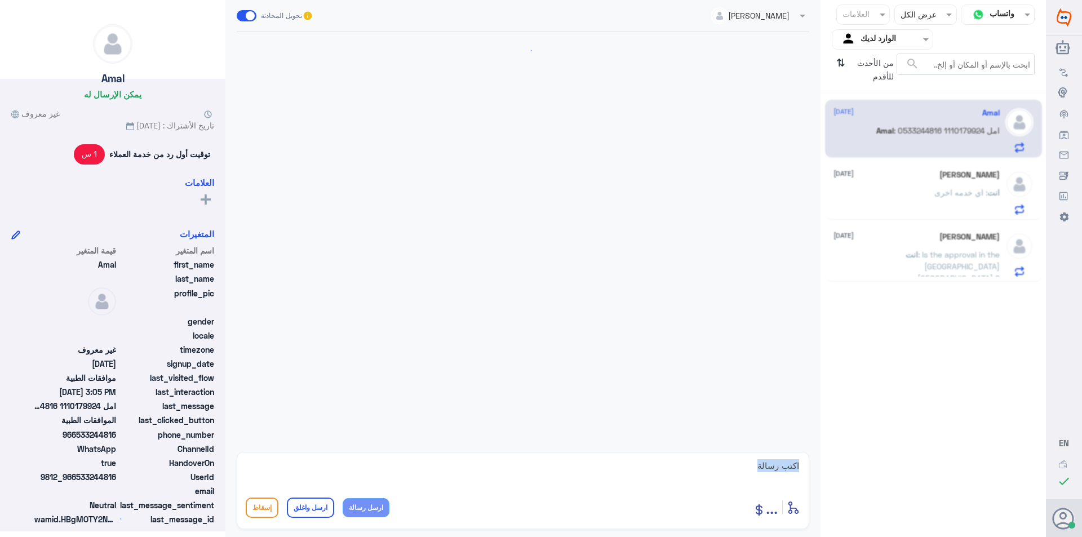
scroll to position [1060, 0]
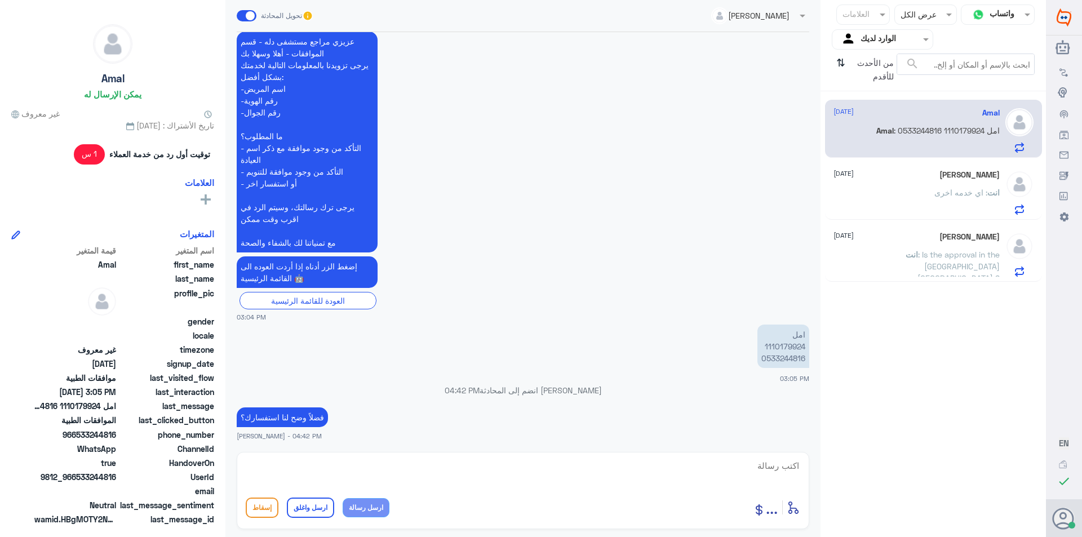
click at [887, 180] on div "[PERSON_NAME] Aref [DATE] انت : اي خدمه اخرى" at bounding box center [917, 192] width 166 height 45
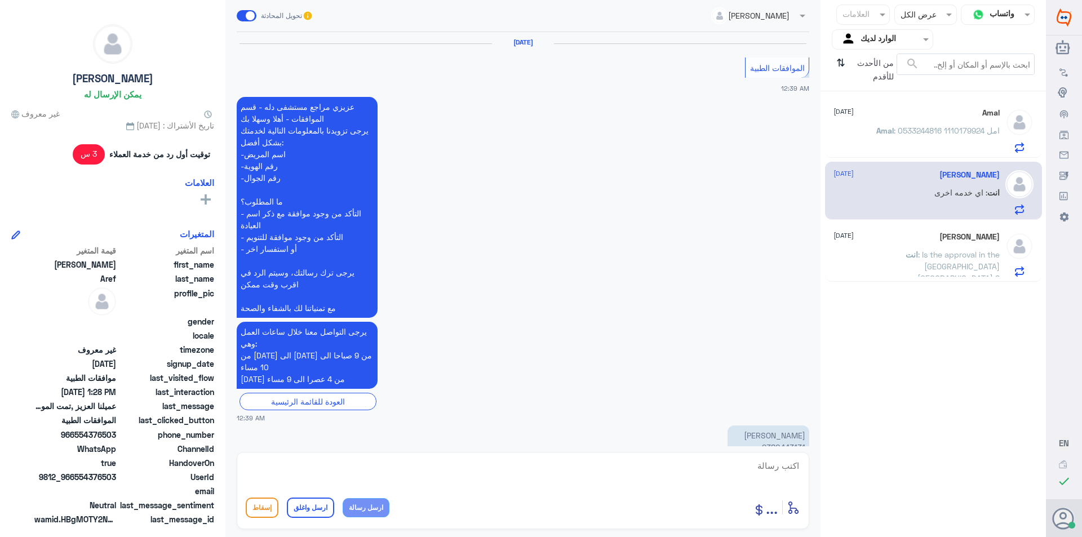
scroll to position [1144, 0]
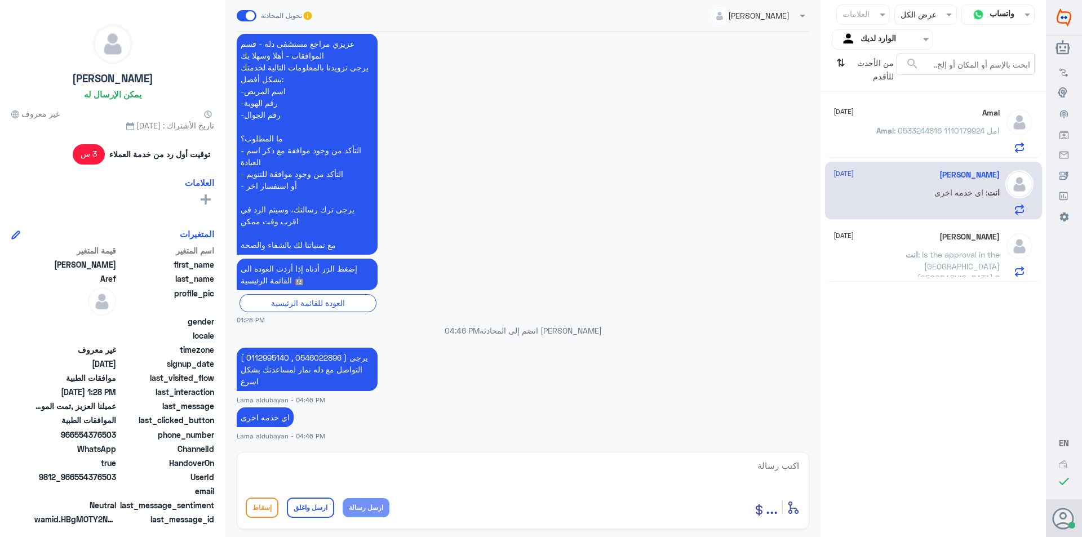
click at [890, 135] on span "Amal" at bounding box center [885, 131] width 17 height 10
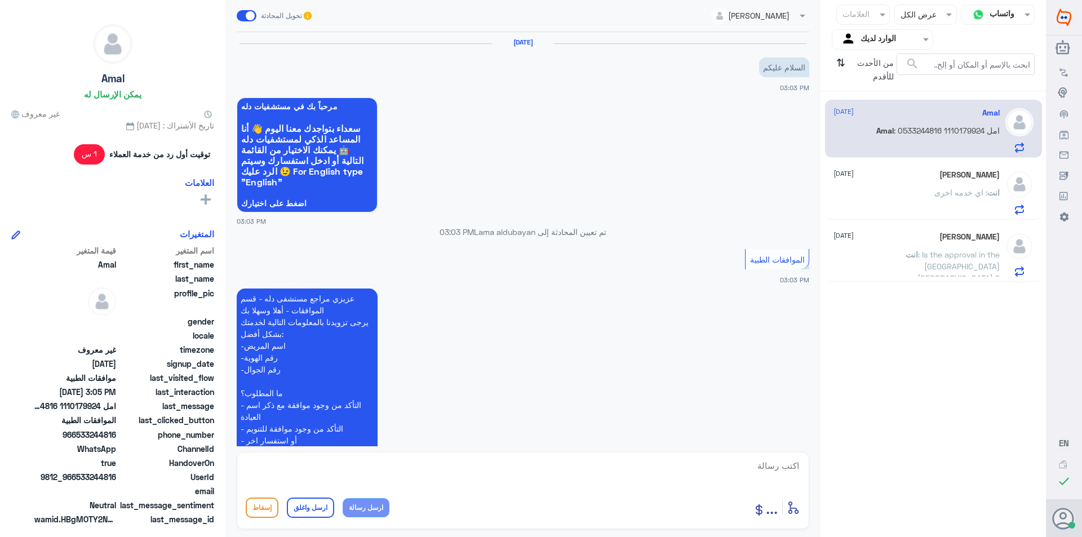
scroll to position [1060, 0]
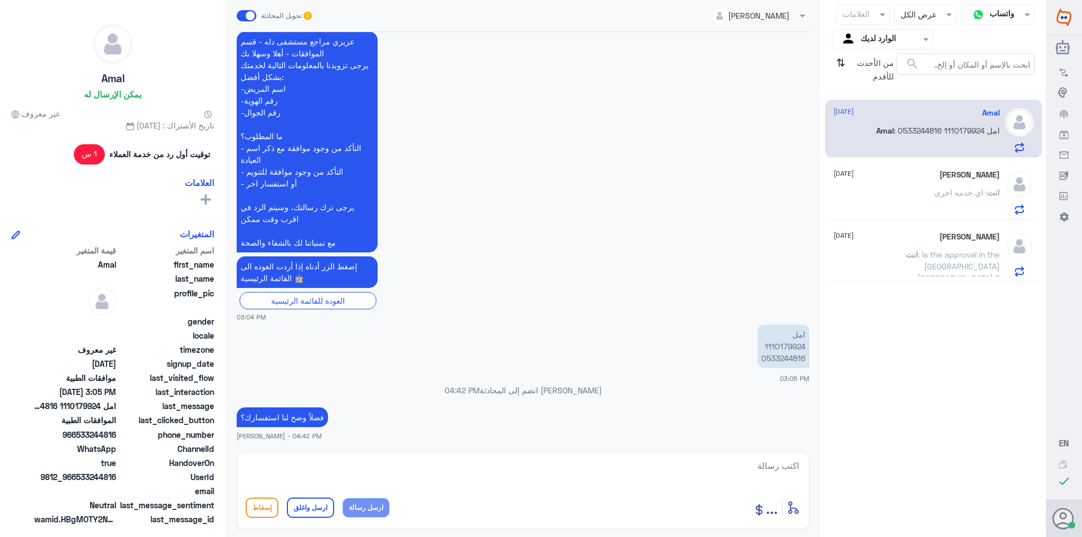
click at [918, 253] on span ": Is the approval in the [GEOGRAPHIC_DATA] [GEOGRAPHIC_DATA] ?" at bounding box center [959, 266] width 82 height 33
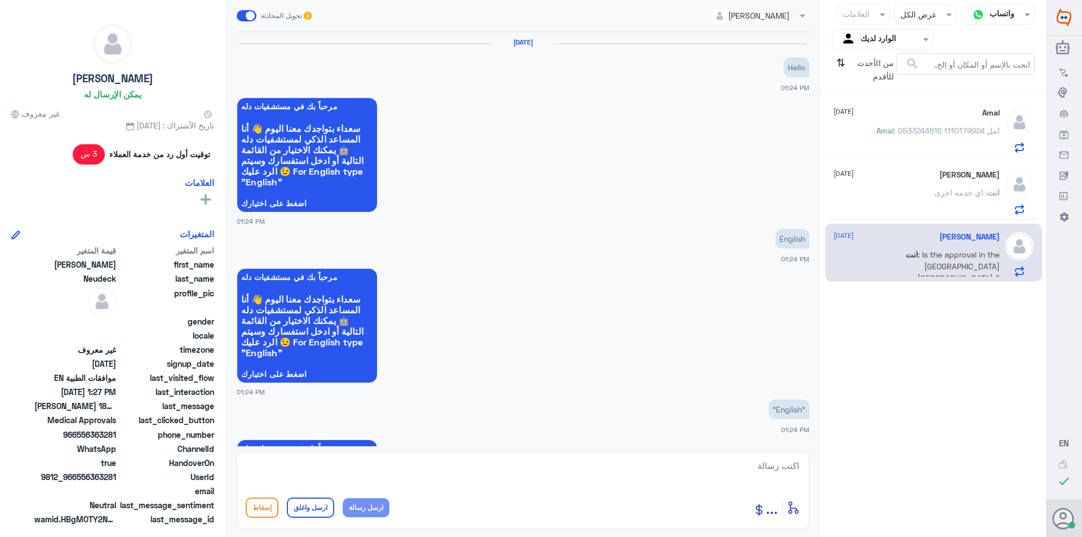
scroll to position [987, 0]
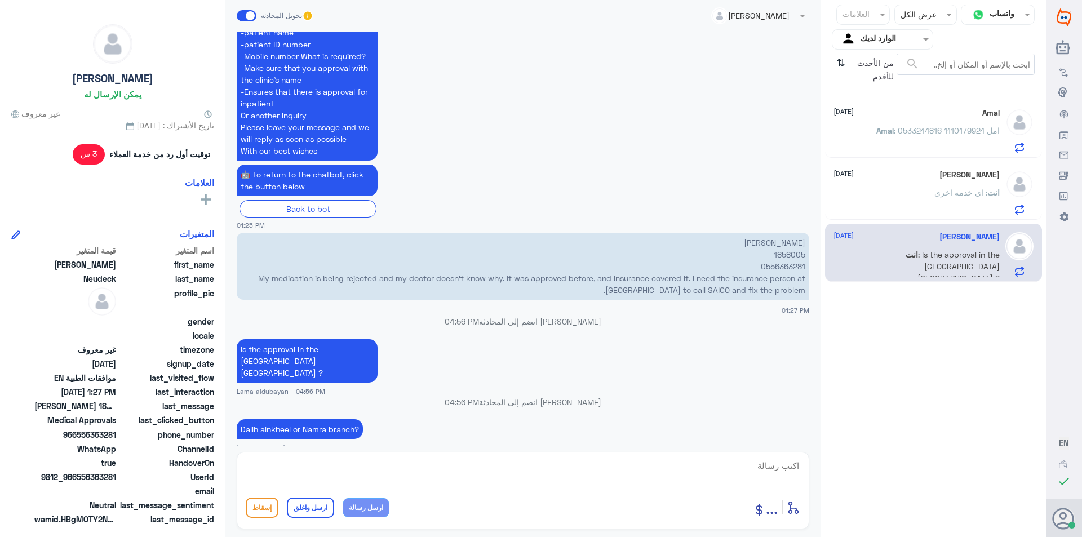
click at [903, 182] on div "[PERSON_NAME] Aref [DATE] انت : اي خدمه اخرى" at bounding box center [917, 192] width 166 height 45
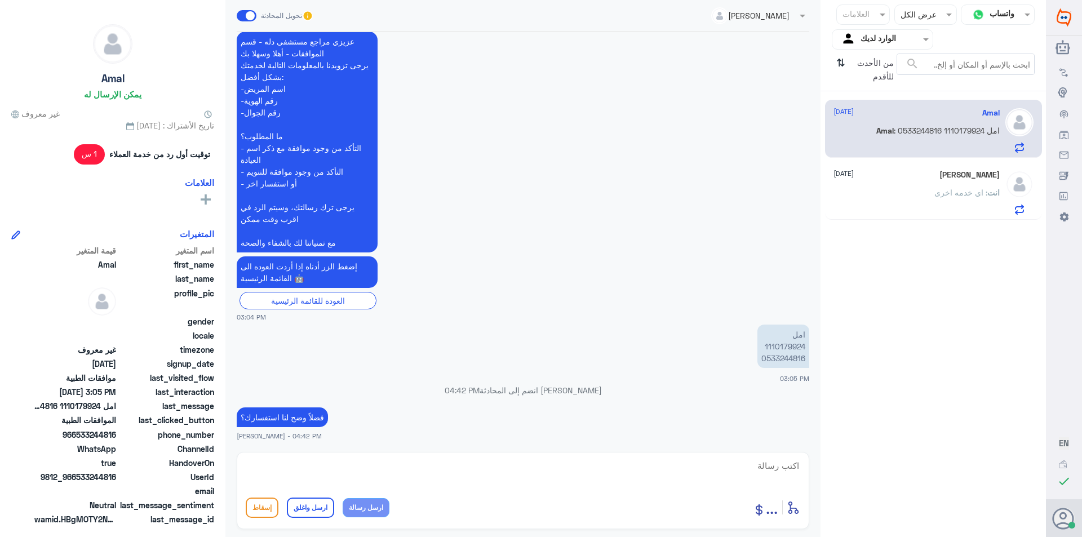
scroll to position [1060, 0]
click at [449, 472] on textarea at bounding box center [523, 472] width 555 height 28
paste textarea "نشكر تواصلك مع مستشفيات دلة"
type textarea "نشكر تواصلك مع مستشفيات دلة"
drag, startPoint x: 576, startPoint y: 466, endPoint x: 834, endPoint y: 453, distance: 259.1
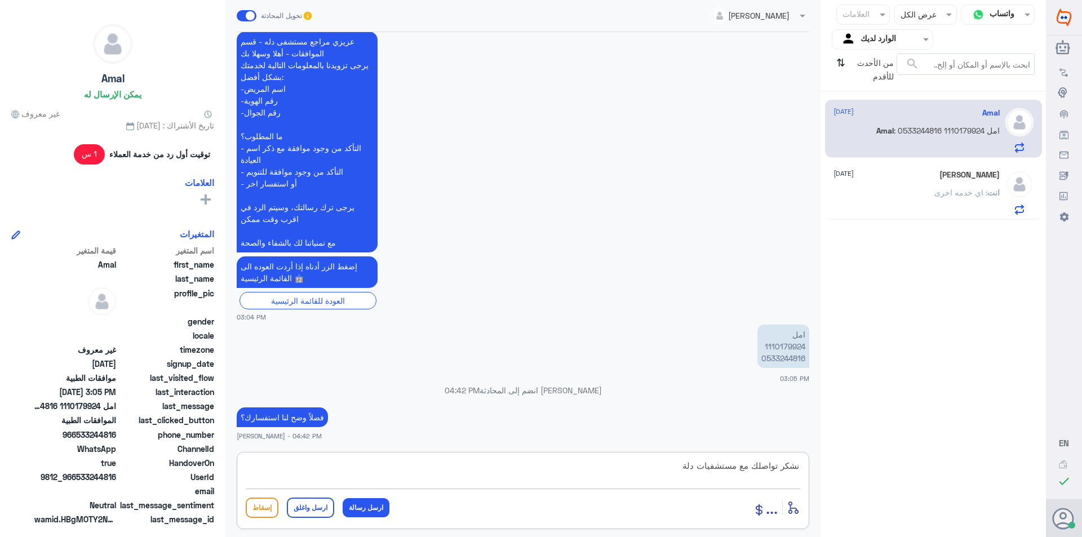
click at [834, 453] on div "قناة واتساب Status × عرض الكل العلامات Agent Filter الوارد لديك search من الأحد…" at bounding box center [523, 270] width 1046 height 541
click at [909, 208] on div "انت : اي خدمه اخرى" at bounding box center [917, 201] width 166 height 25
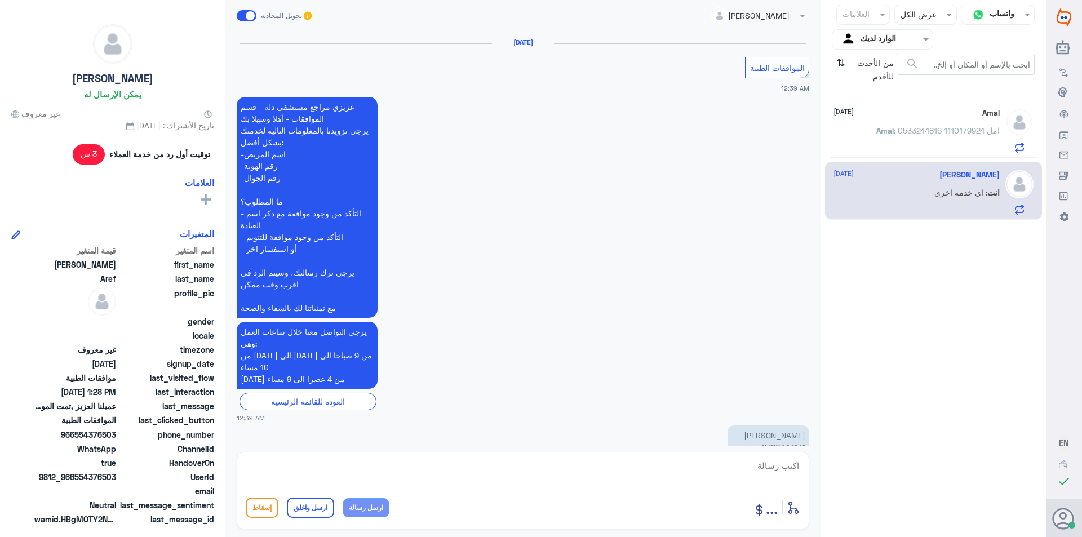
scroll to position [1144, 0]
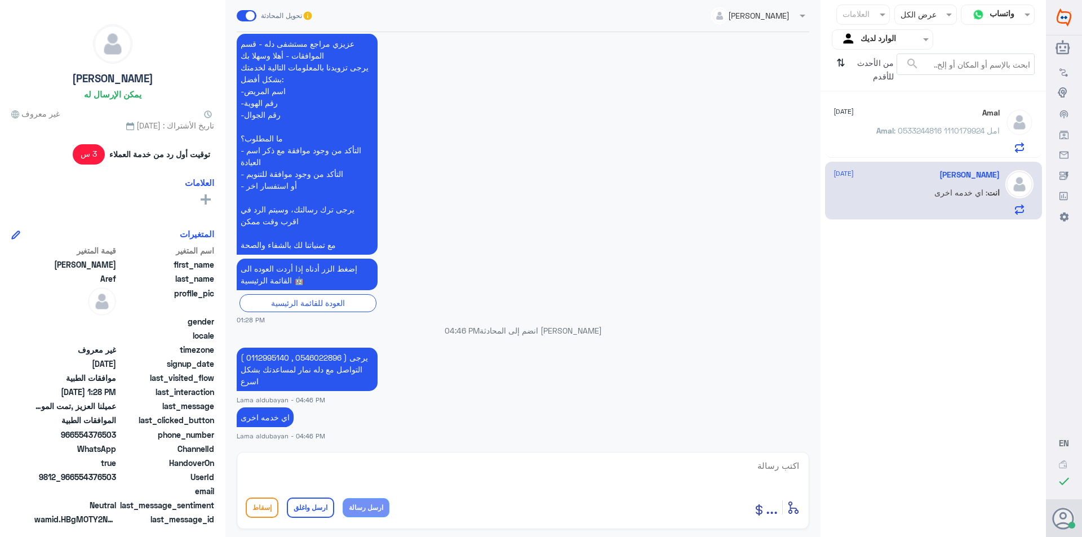
click at [708, 480] on textarea at bounding box center [523, 472] width 555 height 28
paste textarea "نشكر تواصلك مع مستشفيات دلة"
type textarea "نشكر تواصلك مع مستشفيات دلة النخيل"
click at [317, 513] on button "ارسل واغلق" at bounding box center [310, 508] width 47 height 20
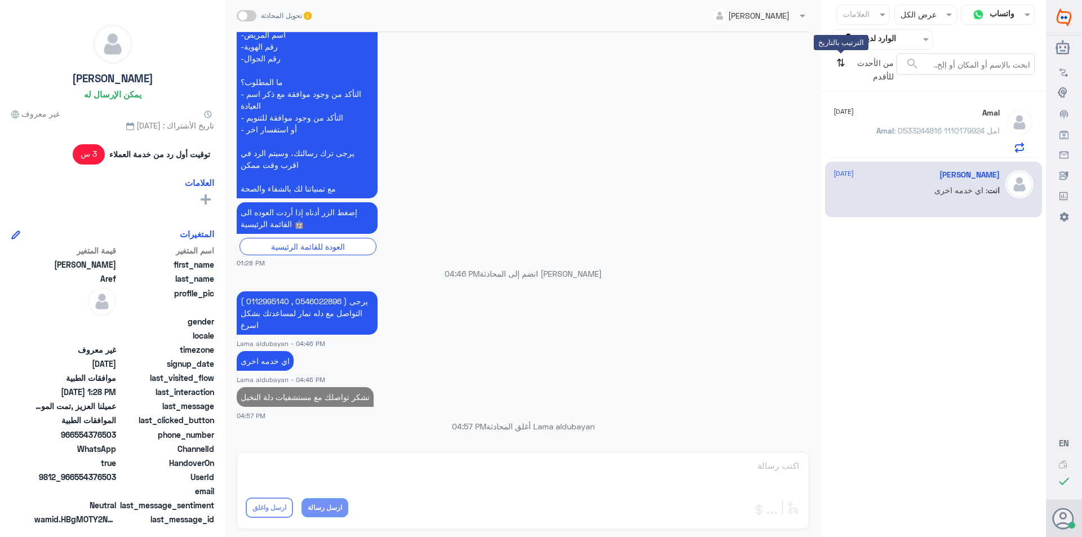
click at [838, 64] on icon "⇅" at bounding box center [841, 68] width 9 height 29
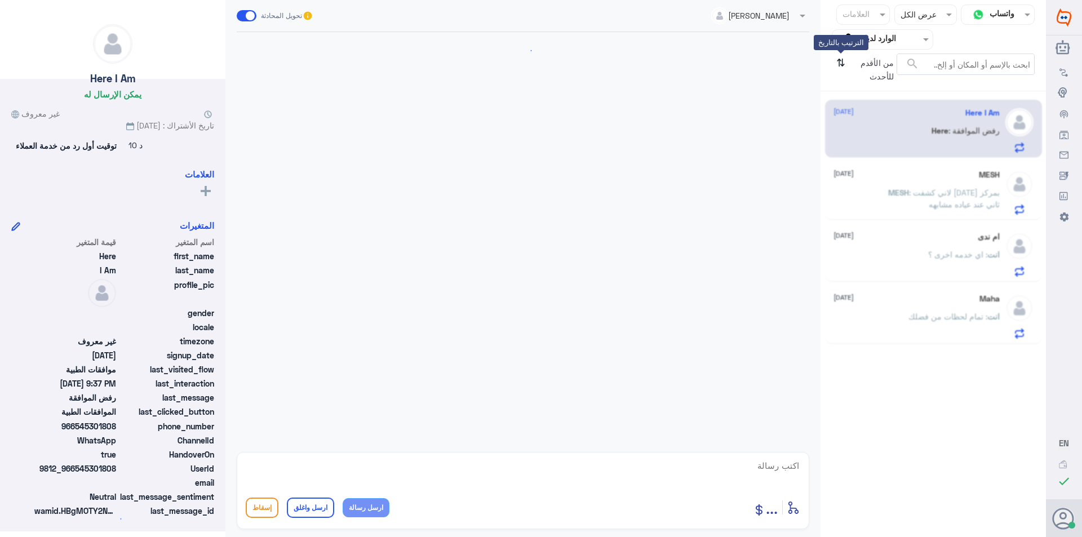
scroll to position [673, 0]
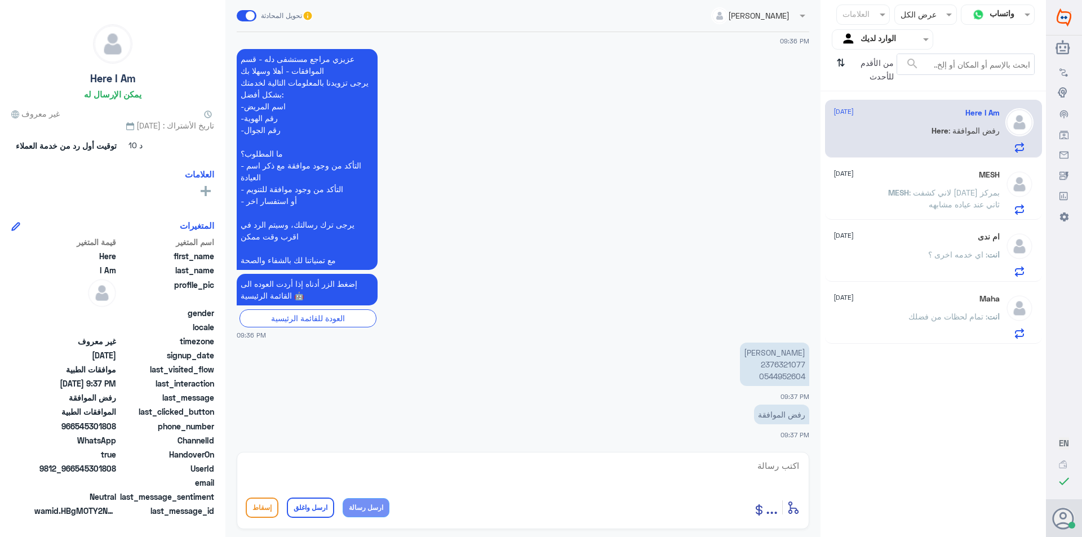
click at [781, 363] on p "[PERSON_NAME] 2376321077 0544952604" at bounding box center [774, 364] width 69 height 43
click at [927, 194] on span ": لاني كشفت [DATE] بمركز ثاني عند عياده مشابهه" at bounding box center [954, 198] width 91 height 21
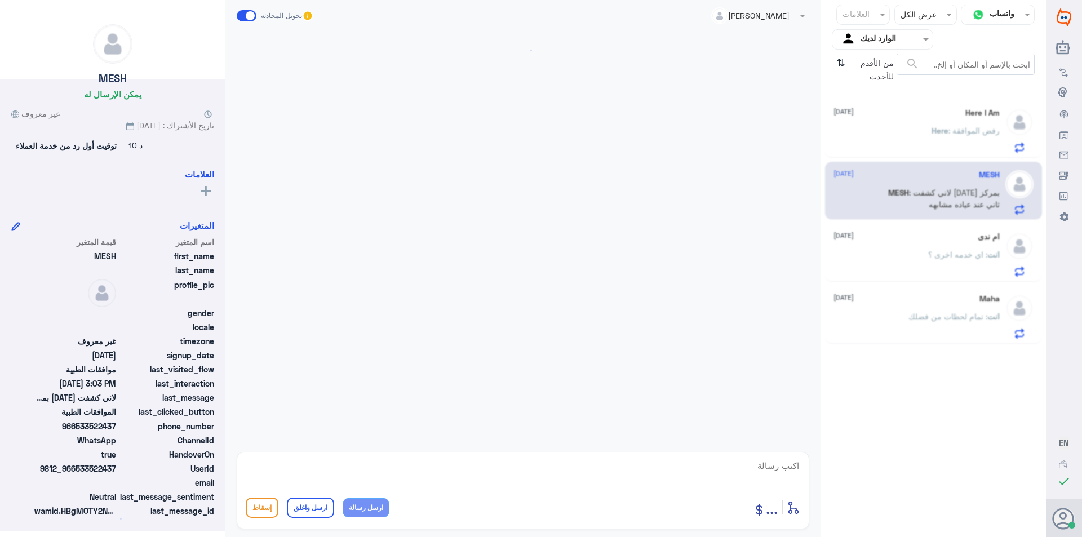
scroll to position [254, 0]
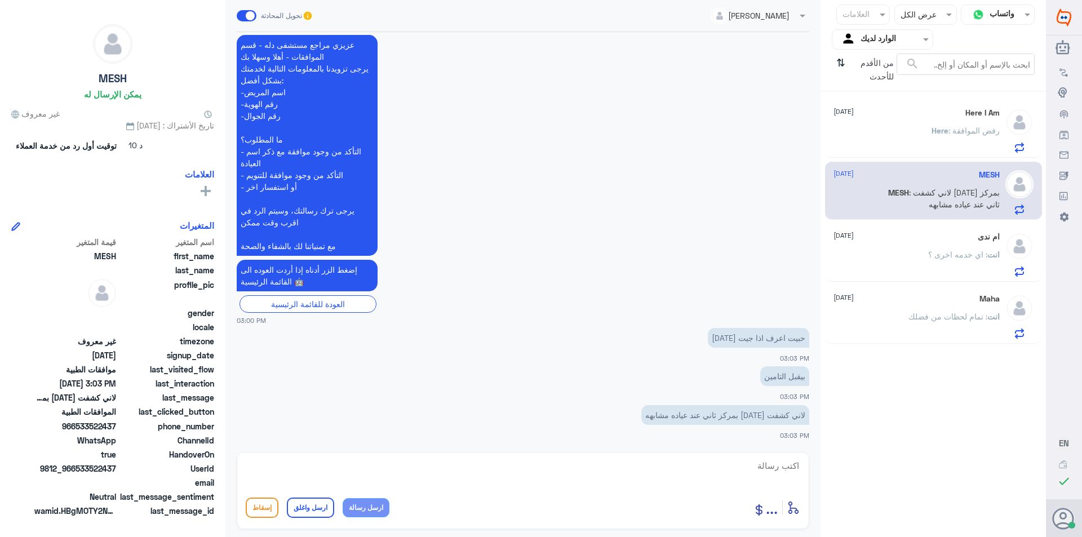
drag, startPoint x: 946, startPoint y: 125, endPoint x: 939, endPoint y: 126, distance: 6.9
click at [945, 125] on p "Here : رفض الموافقة" at bounding box center [966, 139] width 68 height 28
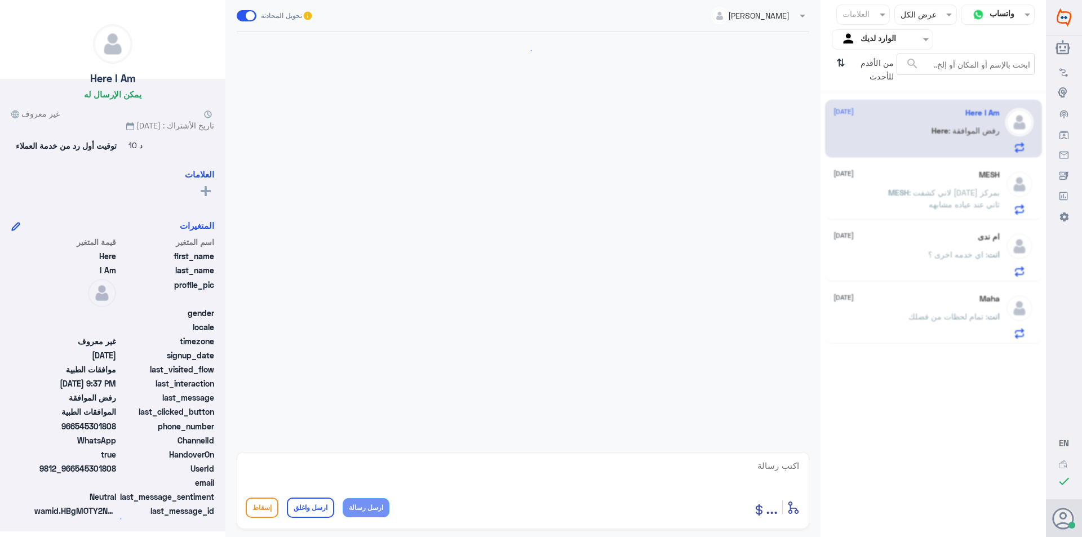
scroll to position [673, 0]
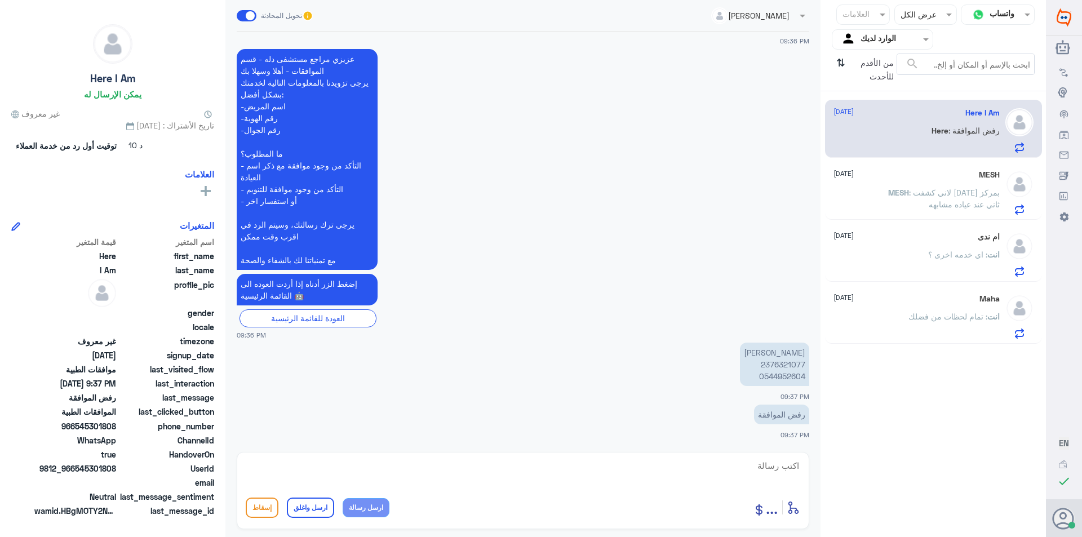
click at [786, 361] on p "[PERSON_NAME] 2376321077 0544952604" at bounding box center [774, 364] width 69 height 43
copy p "2376321077"
drag, startPoint x: 464, startPoint y: 478, endPoint x: 472, endPoint y: 480, distance: 8.4
click at [464, 478] on textarea at bounding box center [523, 472] width 555 height 28
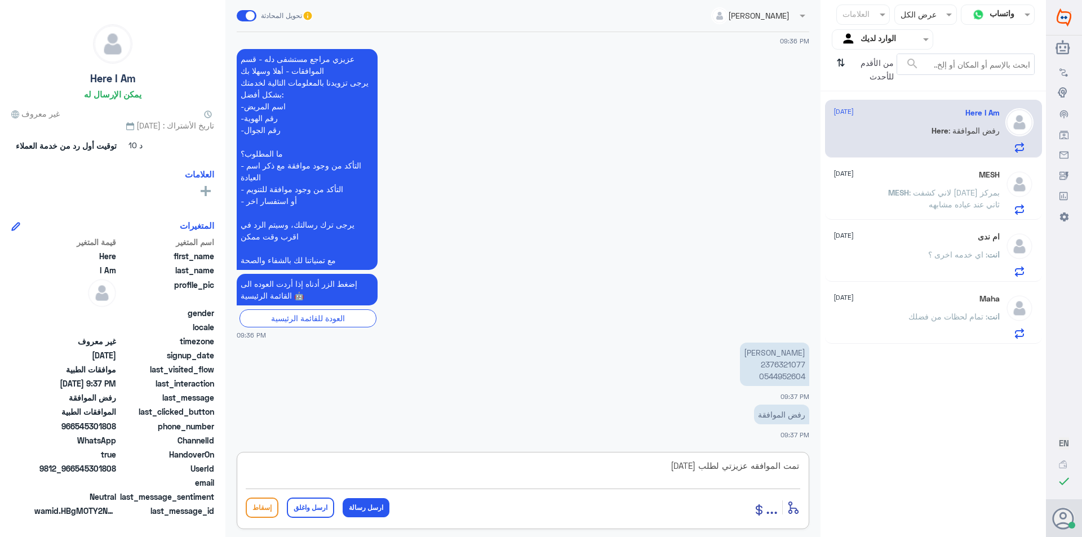
type textarea "تمت الموافقه عزيزتي لطلب [DATE]"
click at [634, 470] on textarea "تمت الموافقه عزيزتي لطلب [DATE]" at bounding box center [523, 472] width 555 height 28
click at [361, 506] on button "ارسل رسالة" at bounding box center [366, 507] width 47 height 19
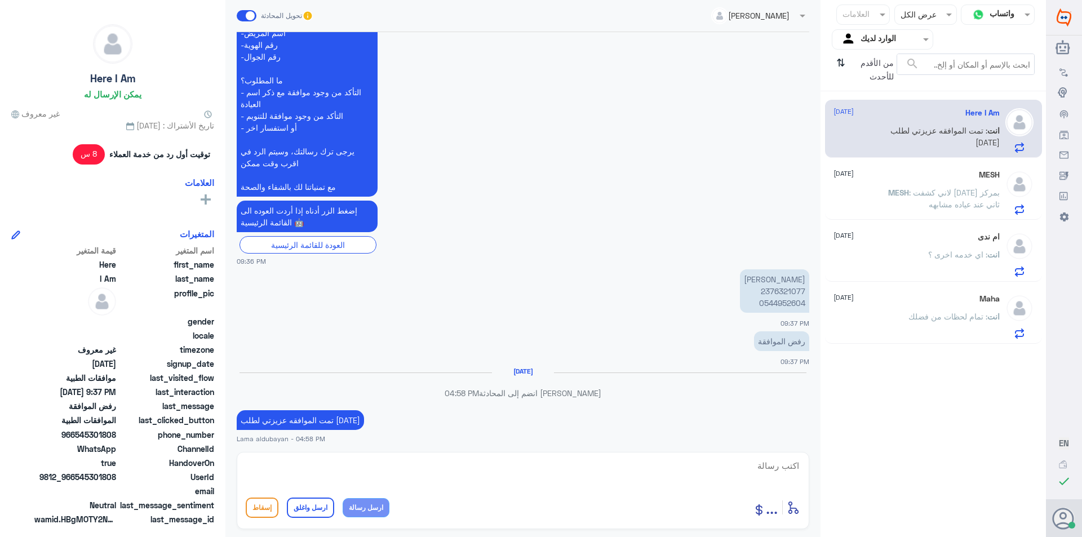
scroll to position [729, 0]
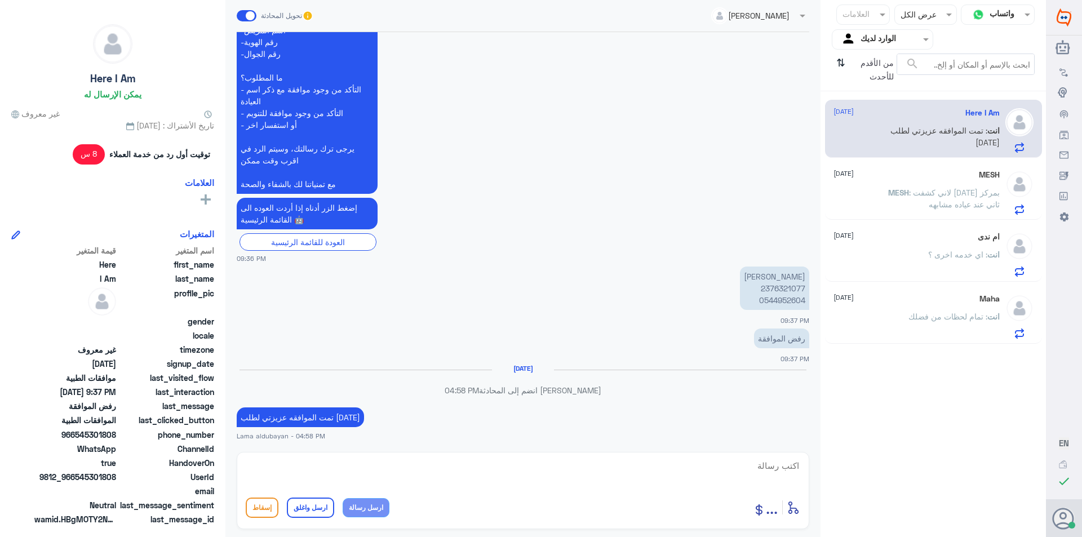
click at [418, 467] on textarea at bounding box center [523, 472] width 555 height 28
type textarea "اي خدمه اخرى"
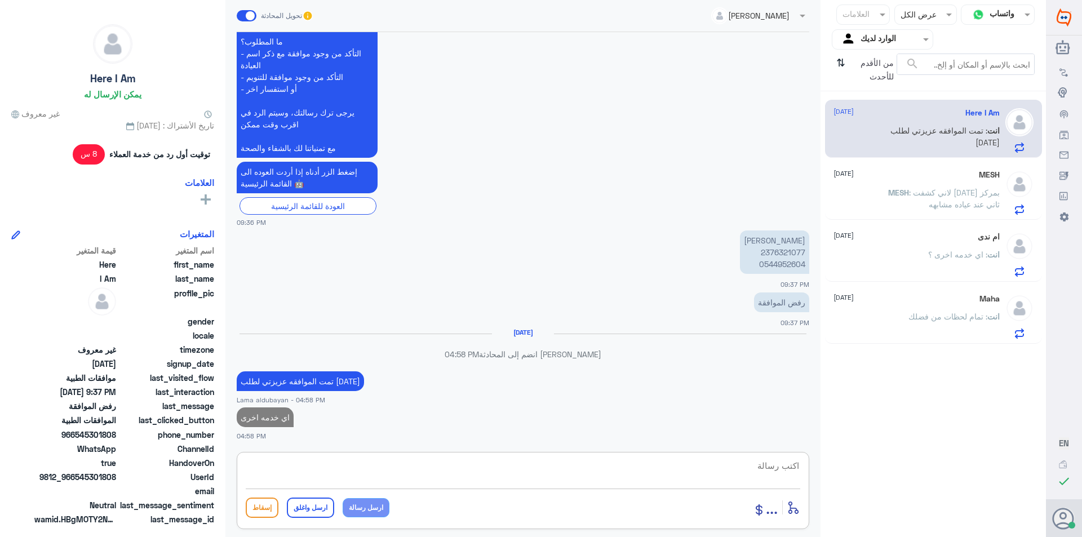
click at [944, 166] on div "MESH [DATE] MESH : لاني كشفت [DATE] بمركز ثاني عند عياده مشابهه" at bounding box center [933, 191] width 217 height 58
click at [964, 241] on div "ام ندى [DATE]" at bounding box center [917, 237] width 166 height 10
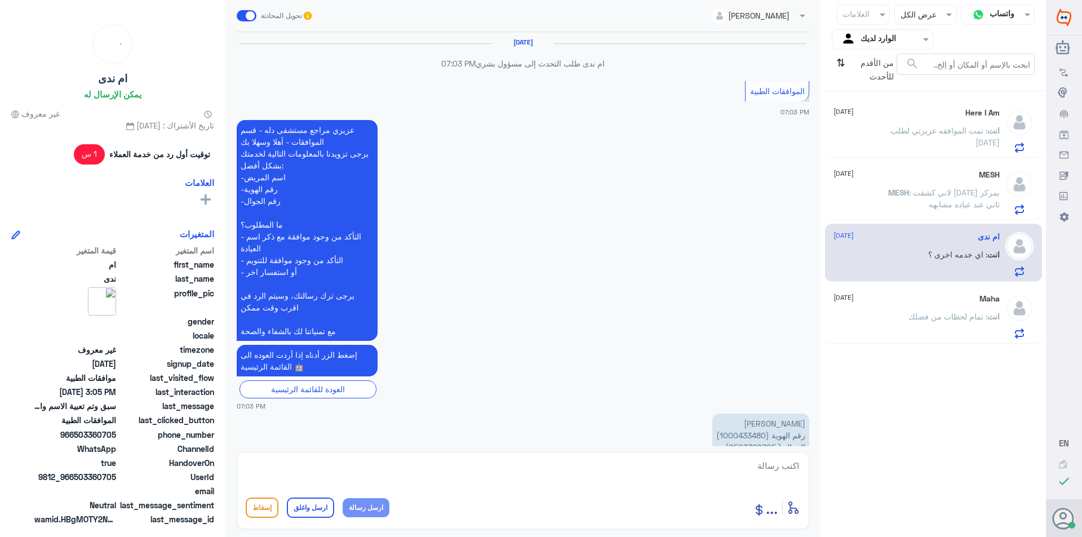
scroll to position [892, 0]
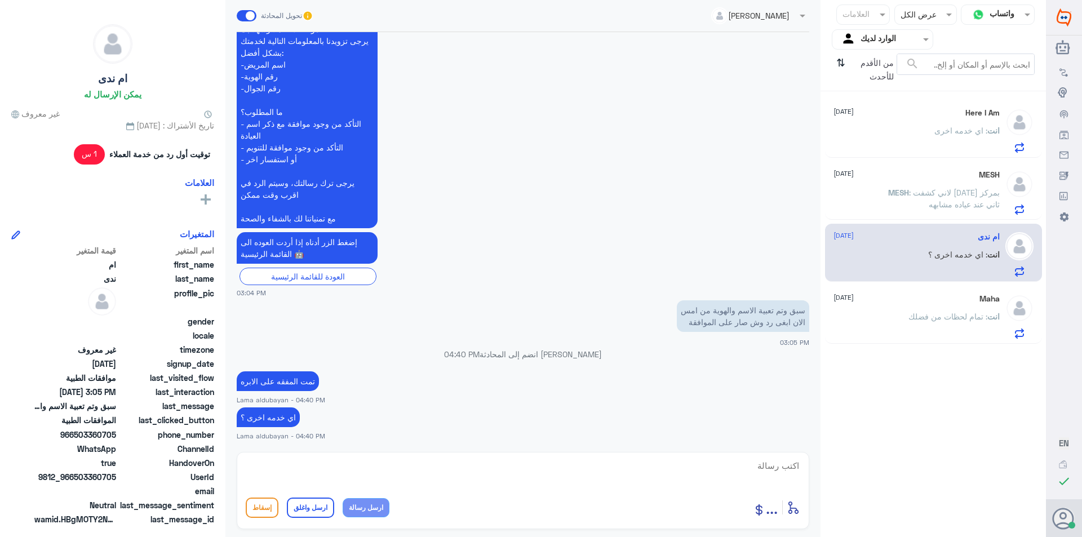
click at [978, 304] on div "Maha [DATE] انت : تمام لحظات من فضلك" at bounding box center [917, 316] width 166 height 45
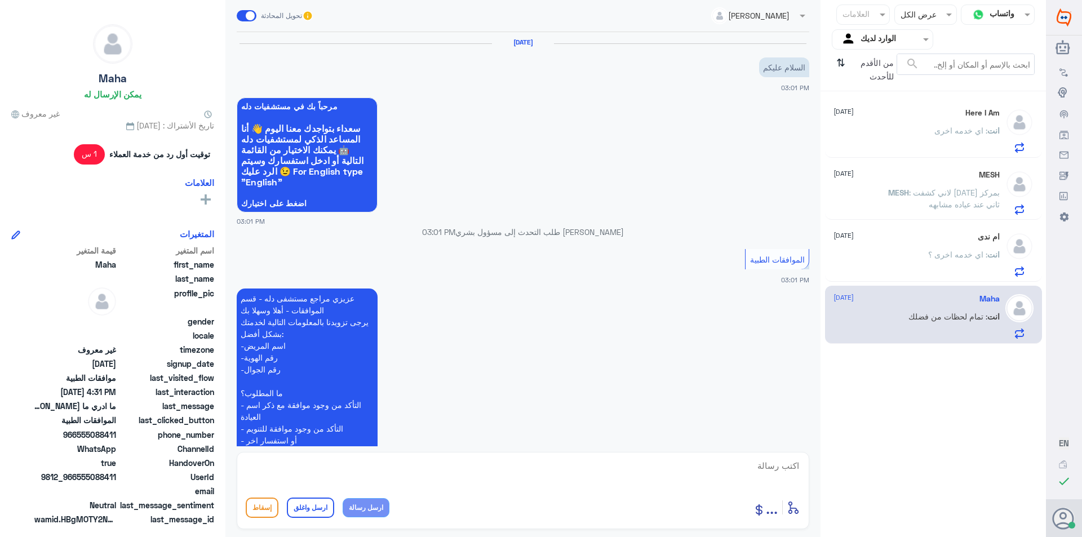
scroll to position [738, 0]
